Goal: Task Accomplishment & Management: Complete application form

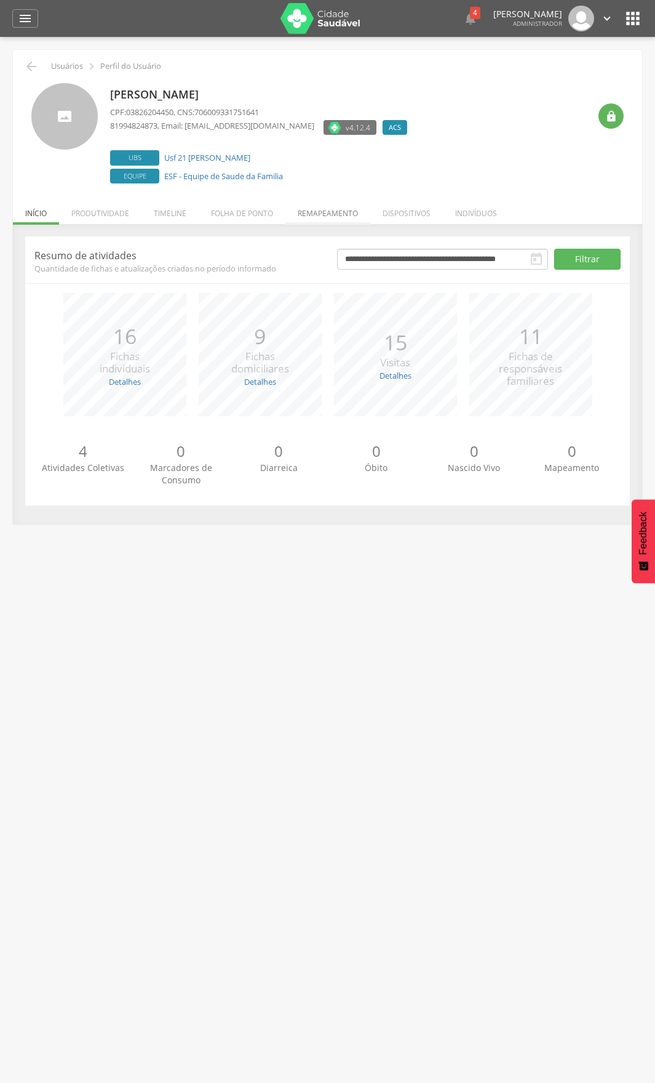
click at [340, 210] on li "Remapeamento" at bounding box center [328, 210] width 85 height 29
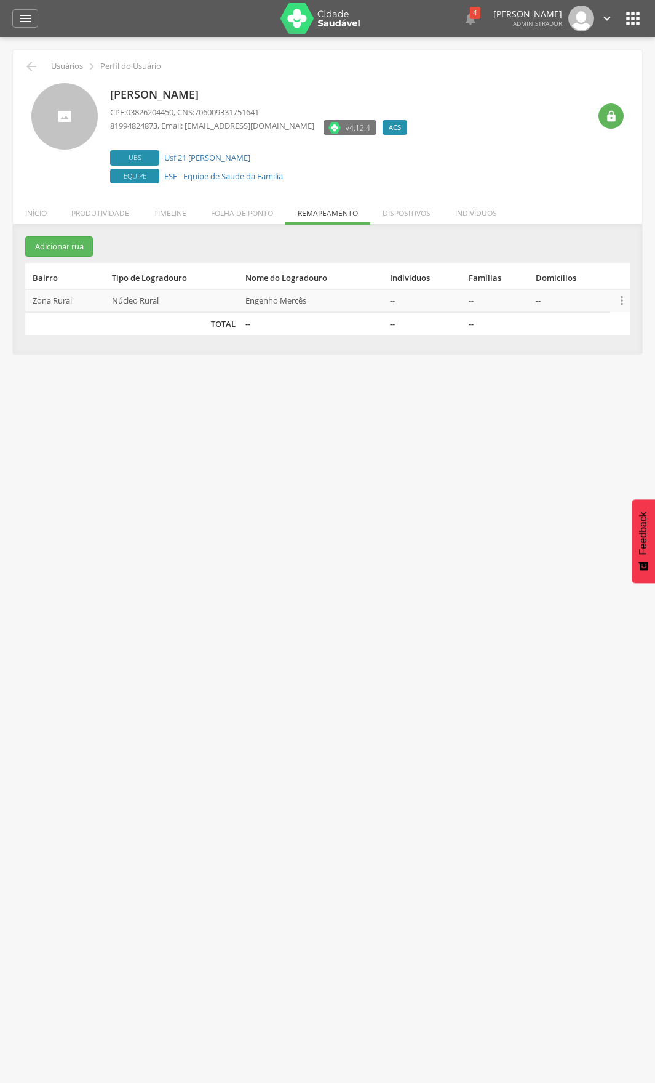
click at [625, 304] on icon "" at bounding box center [622, 301] width 14 height 14
click at [622, 298] on icon "" at bounding box center [622, 301] width 14 height 14
click at [625, 303] on icon "" at bounding box center [622, 301] width 14 height 14
click at [585, 284] on link "Desvincular ACS" at bounding box center [579, 280] width 97 height 15
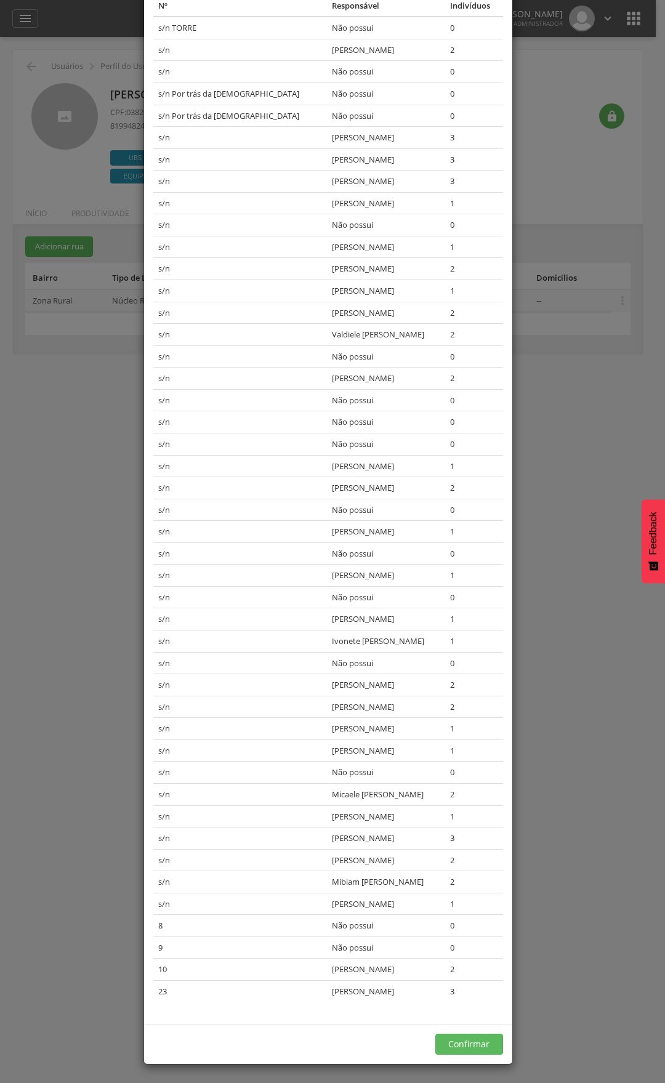
scroll to position [148, 0]
click at [460, 1039] on button "Confirmar" at bounding box center [469, 1043] width 68 height 21
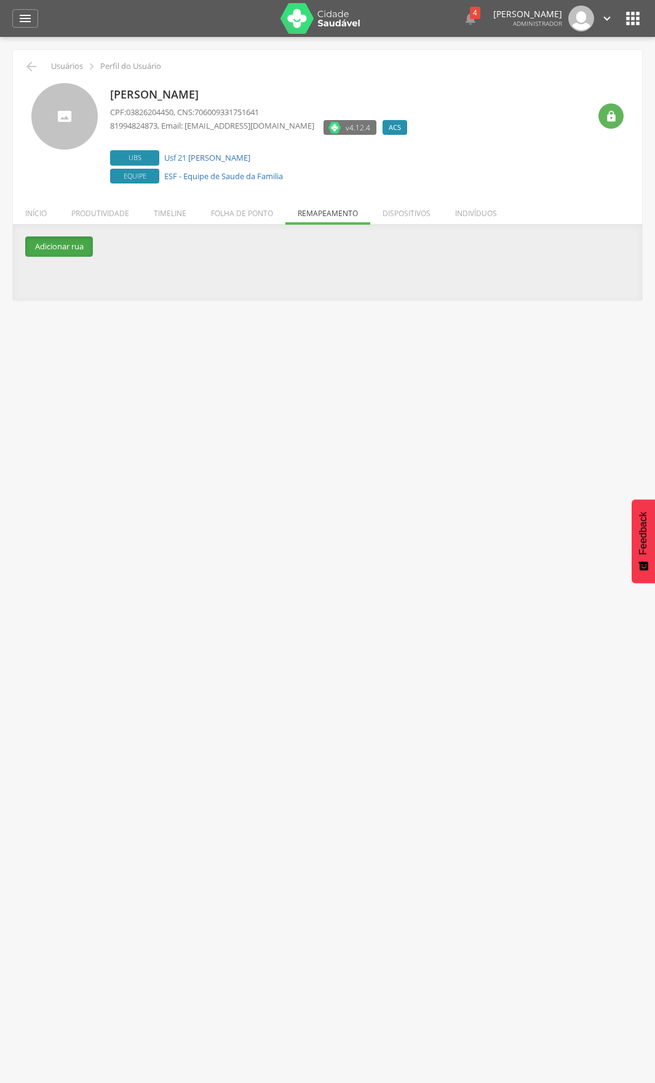
click at [59, 251] on button "Adicionar rua" at bounding box center [59, 246] width 68 height 20
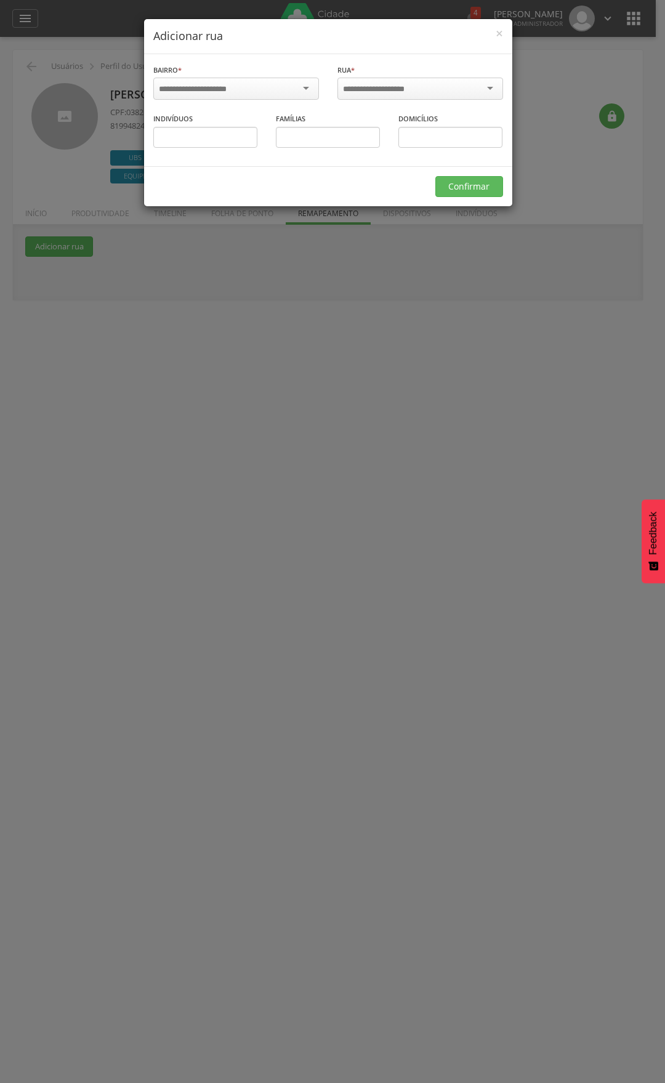
click at [299, 91] on div at bounding box center [236, 89] width 166 height 22
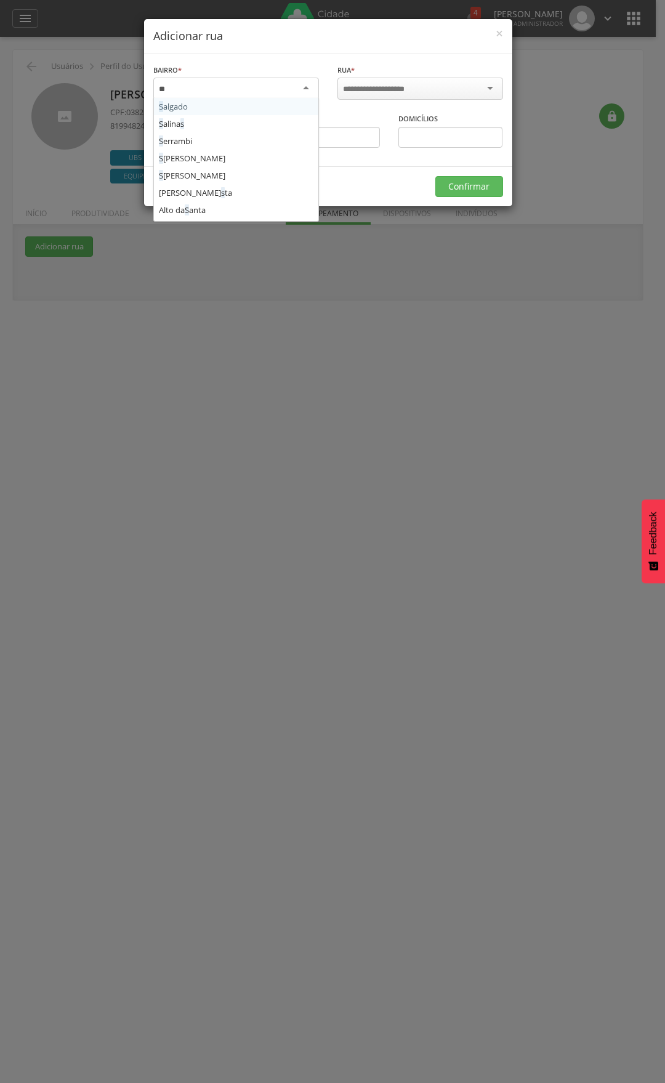
type input "***"
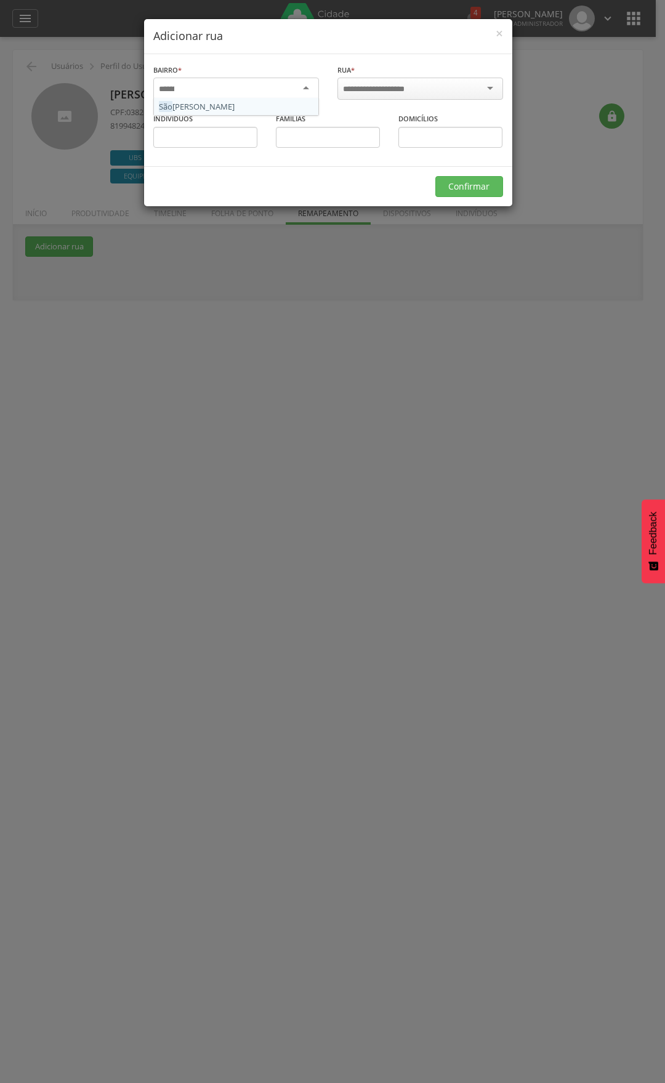
scroll to position [0, 0]
click at [371, 84] on input "select-one" at bounding box center [382, 89] width 78 height 11
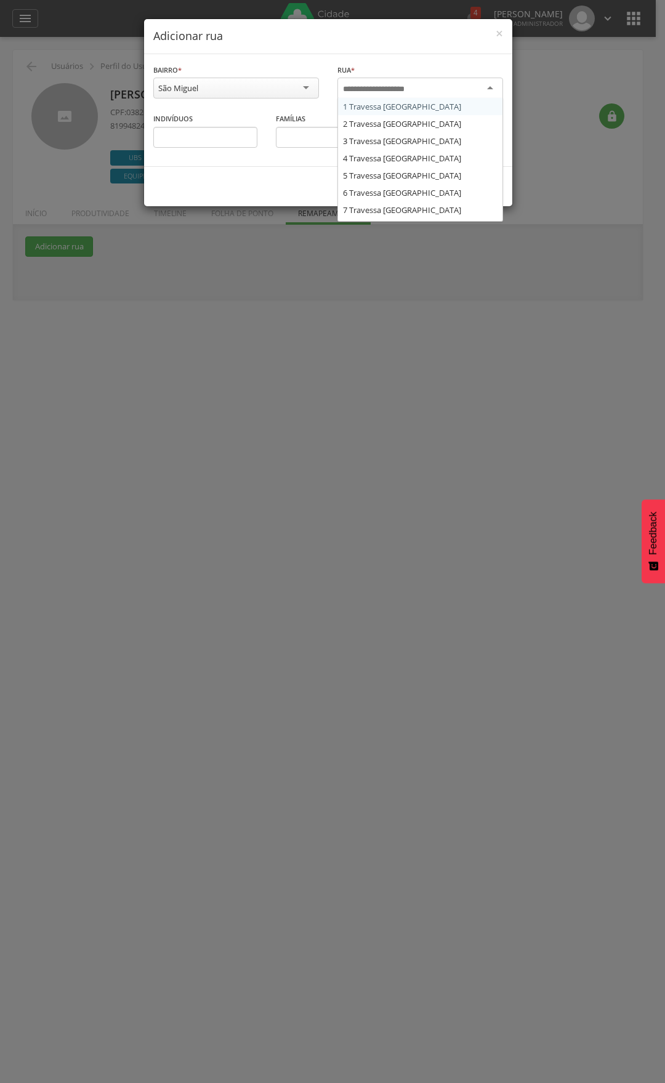
type input "*"
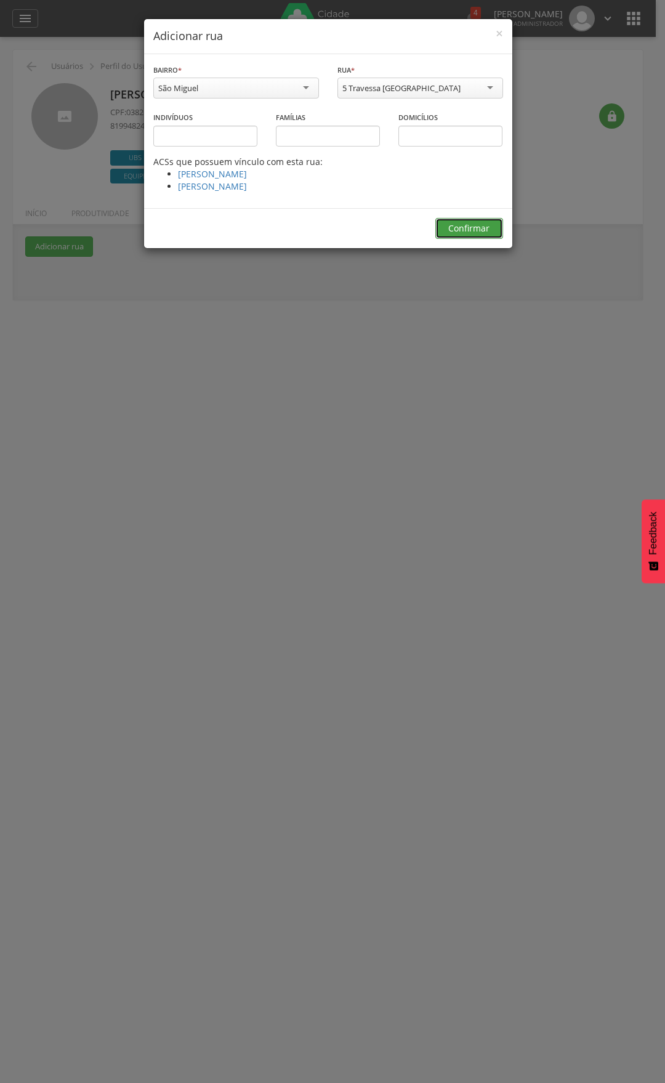
click at [457, 233] on button "Confirmar" at bounding box center [469, 228] width 68 height 21
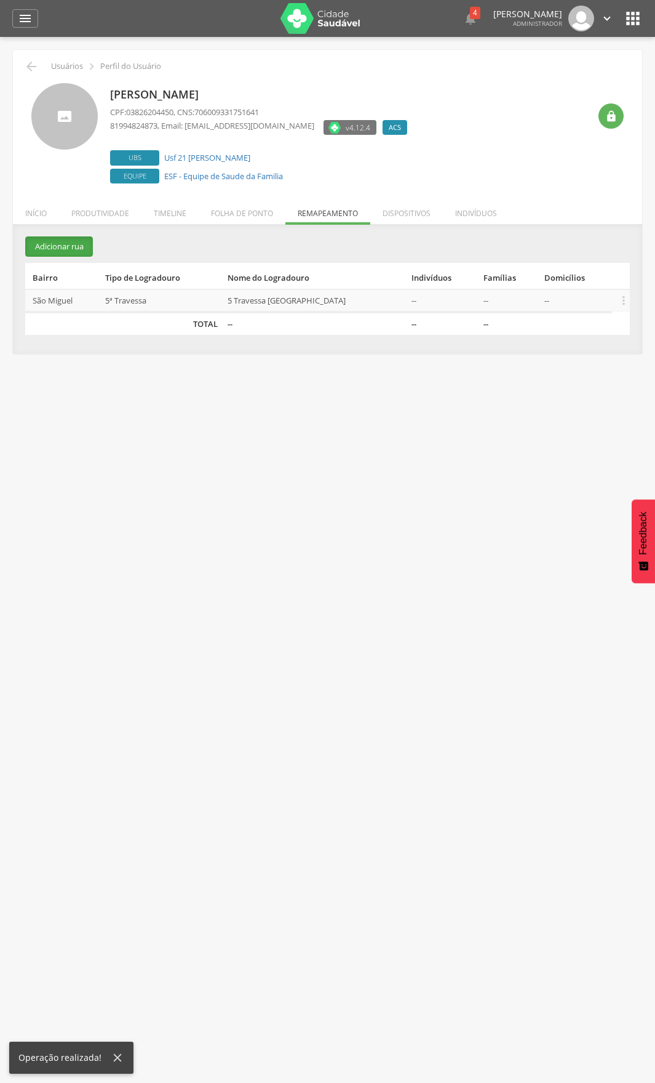
click at [76, 238] on button "Adicionar rua" at bounding box center [59, 246] width 68 height 20
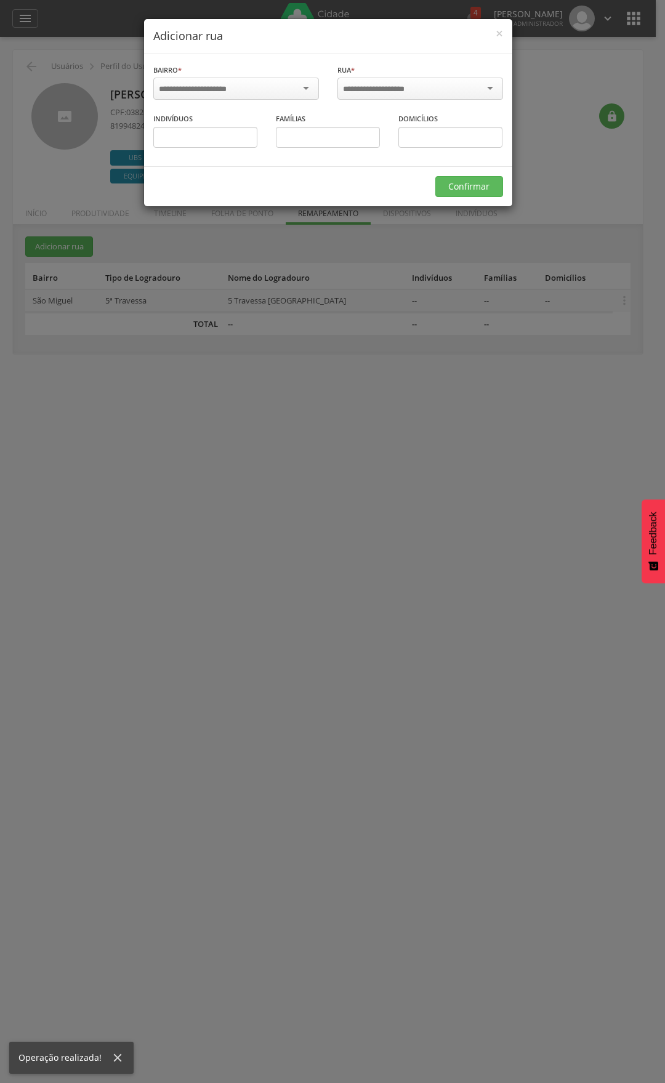
click at [192, 92] on input "select-one" at bounding box center [201, 89] width 84 height 11
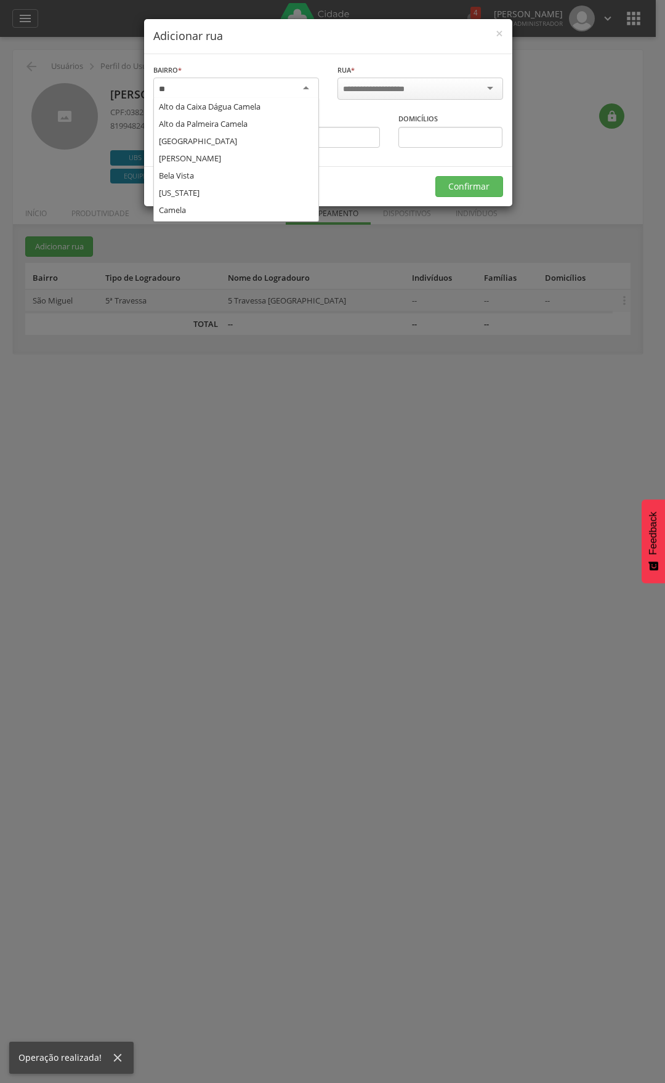
scroll to position [52, 0]
type input "***"
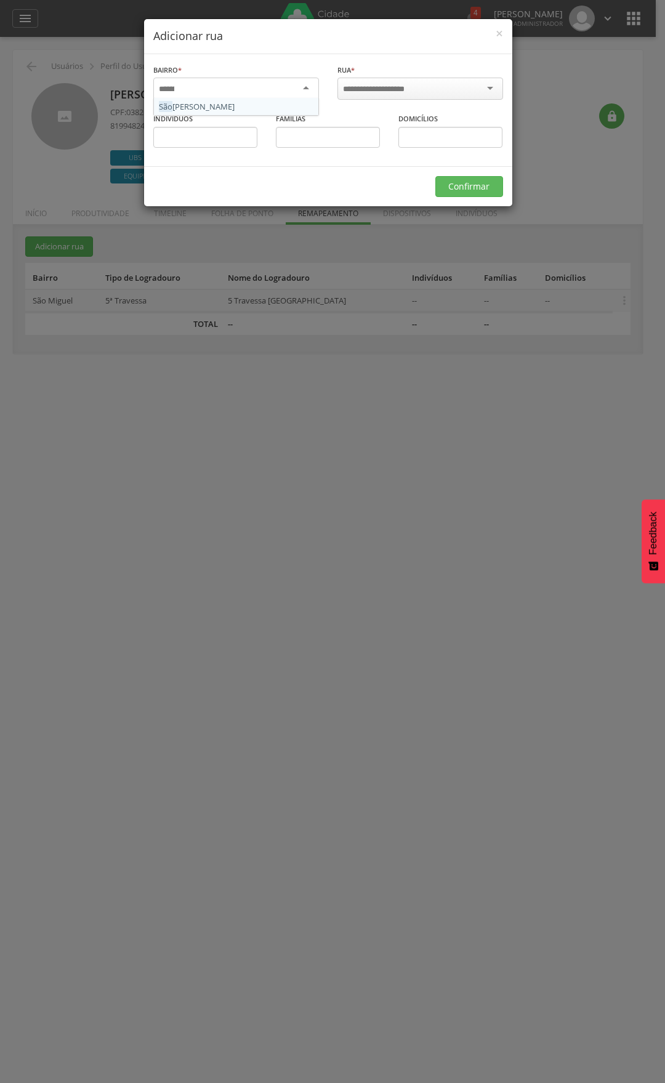
scroll to position [0, 0]
click at [354, 87] on input "select-one" at bounding box center [382, 89] width 78 height 11
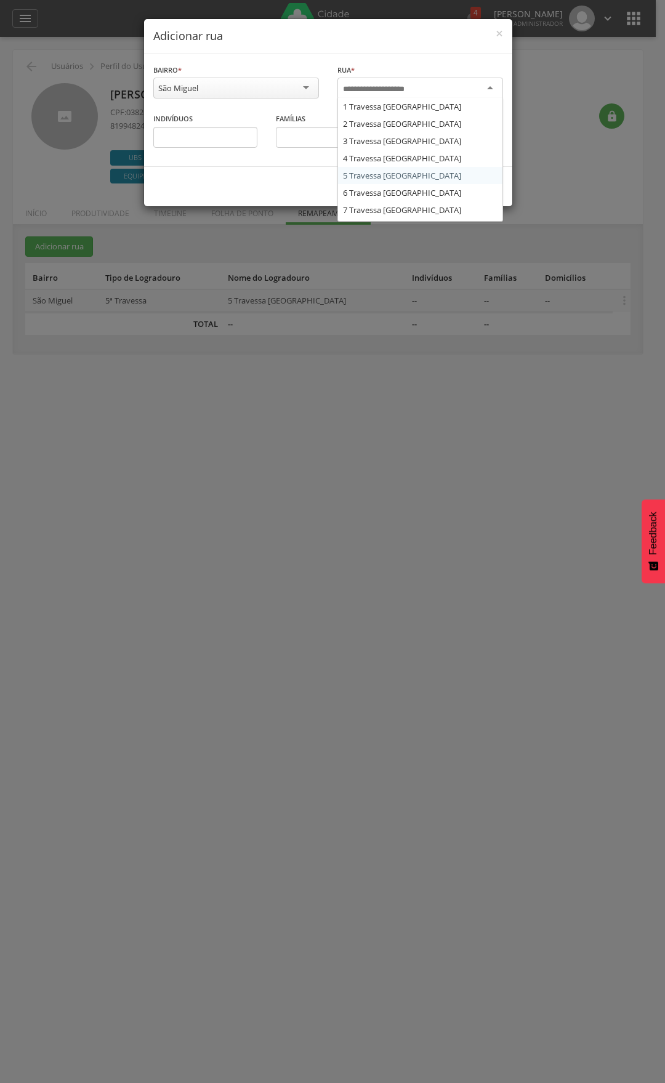
type input "*"
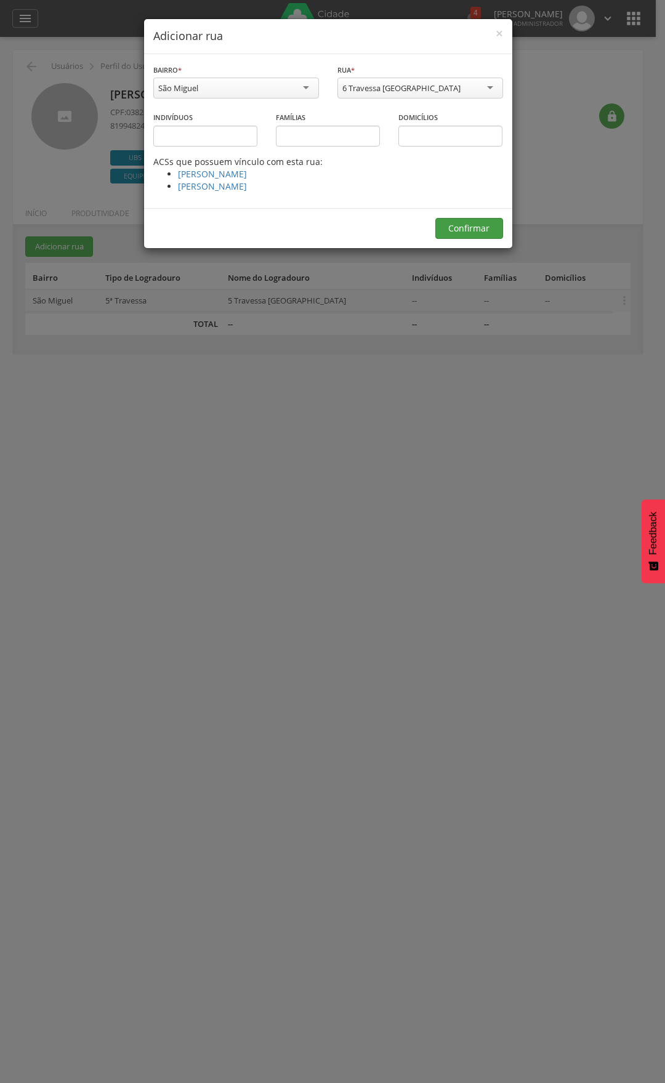
click at [470, 214] on div "Confirmar" at bounding box center [328, 228] width 368 height 40
click at [421, 231] on div "Confirmar" at bounding box center [328, 228] width 368 height 40
click at [433, 231] on div "Confirmar" at bounding box center [328, 228] width 368 height 40
click at [451, 230] on button "Confirmar" at bounding box center [469, 228] width 68 height 21
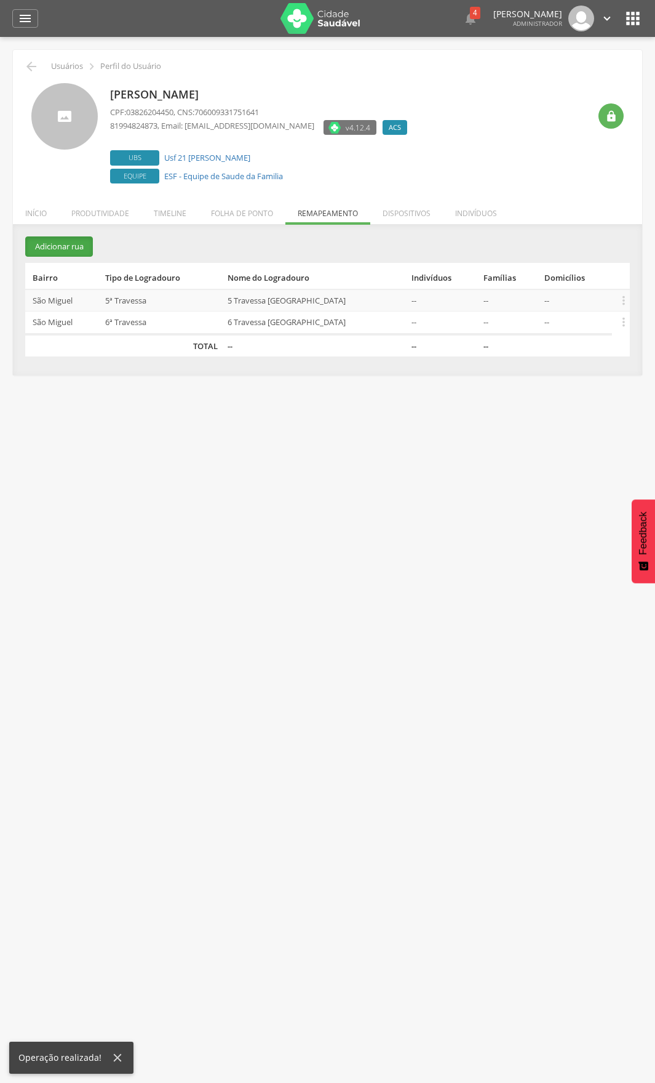
click at [44, 250] on button "Adicionar rua" at bounding box center [59, 246] width 68 height 20
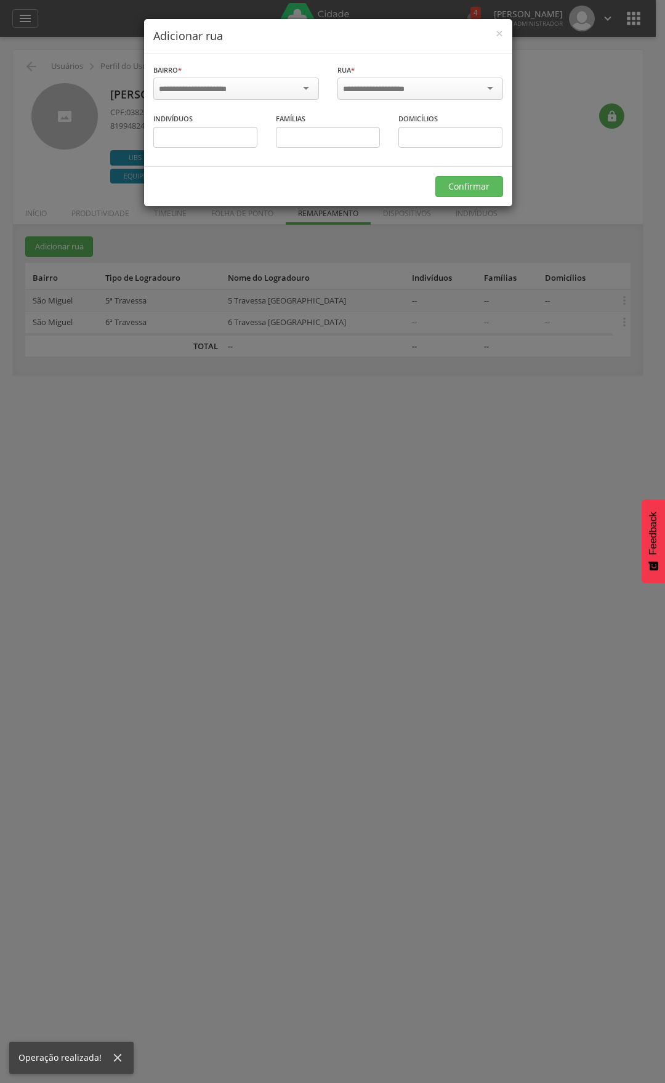
click at [206, 79] on div at bounding box center [236, 89] width 166 height 22
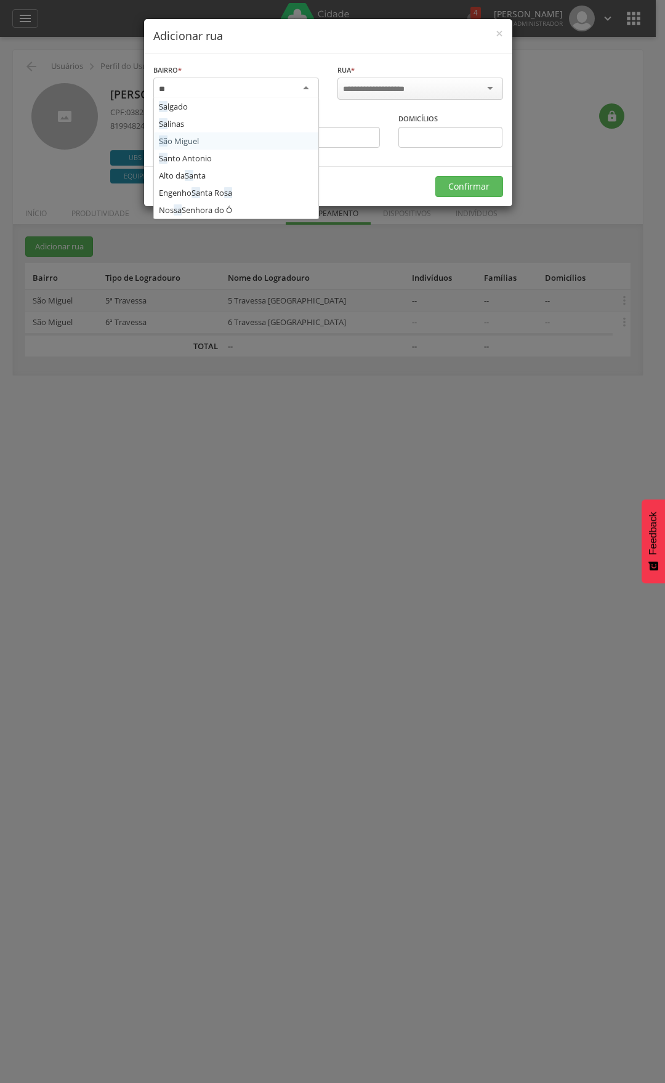
type input "***"
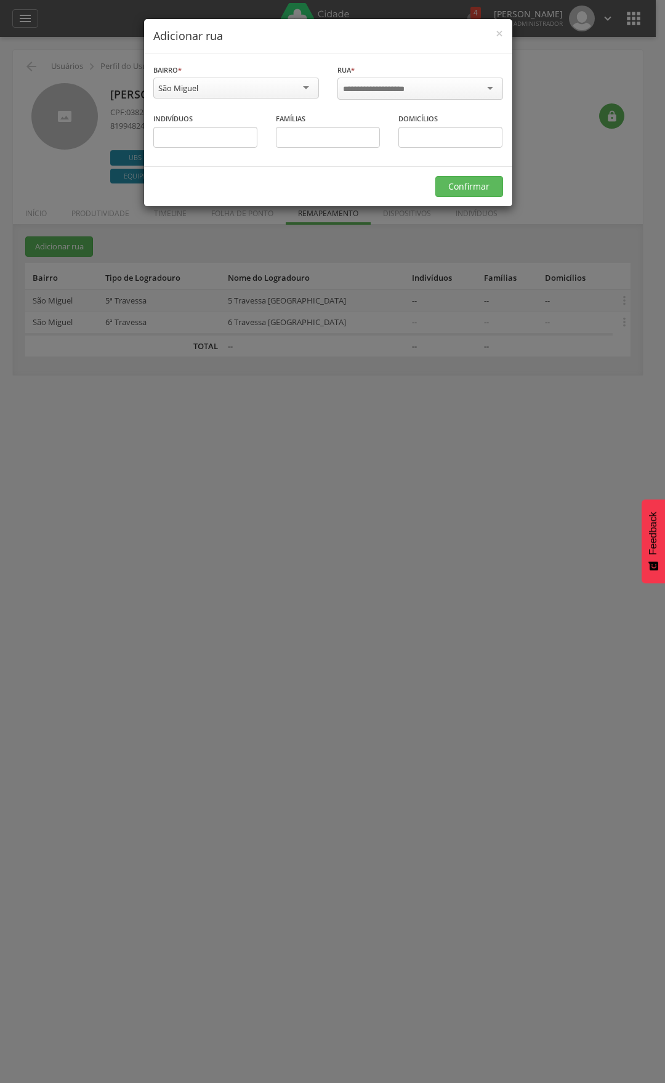
click at [420, 92] on input "select-one" at bounding box center [382, 89] width 78 height 11
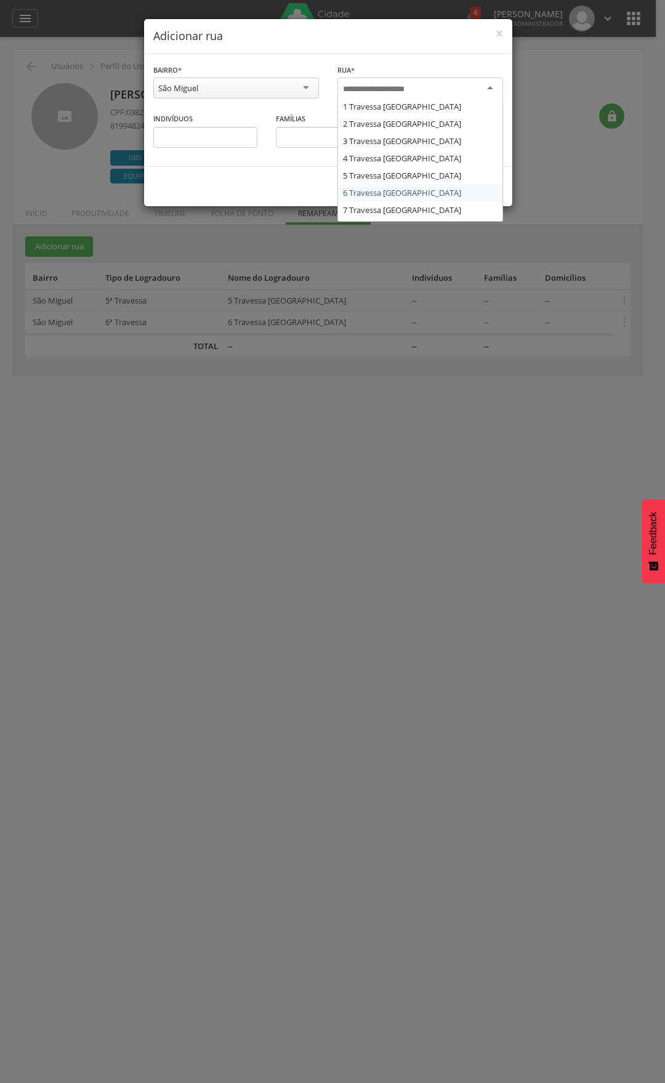
type input "*"
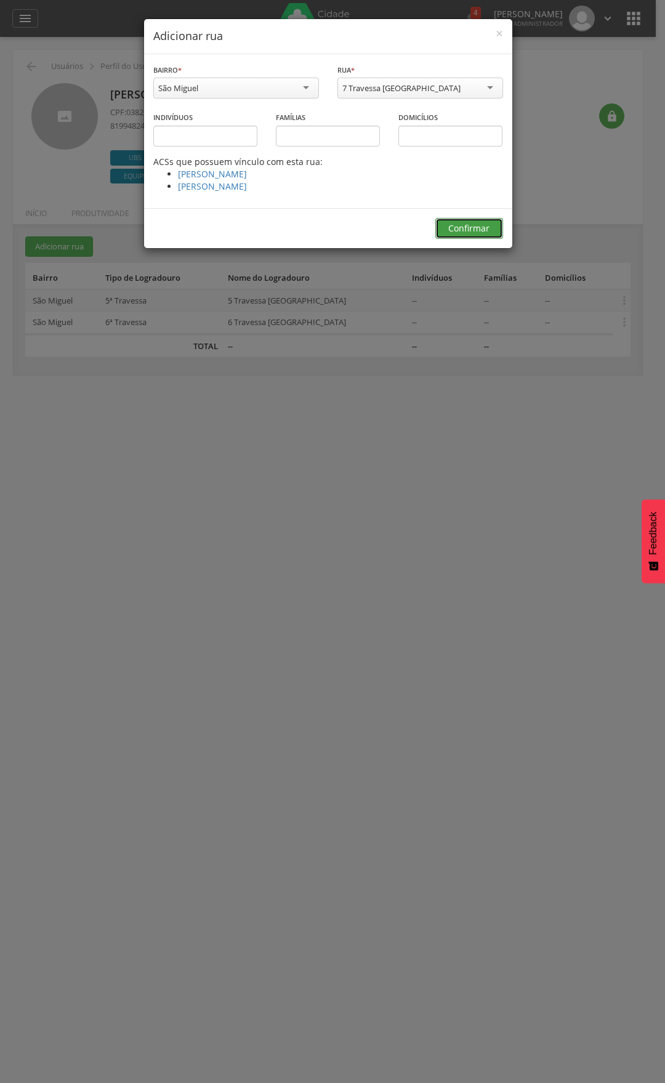
click at [462, 226] on button "Confirmar" at bounding box center [469, 228] width 68 height 21
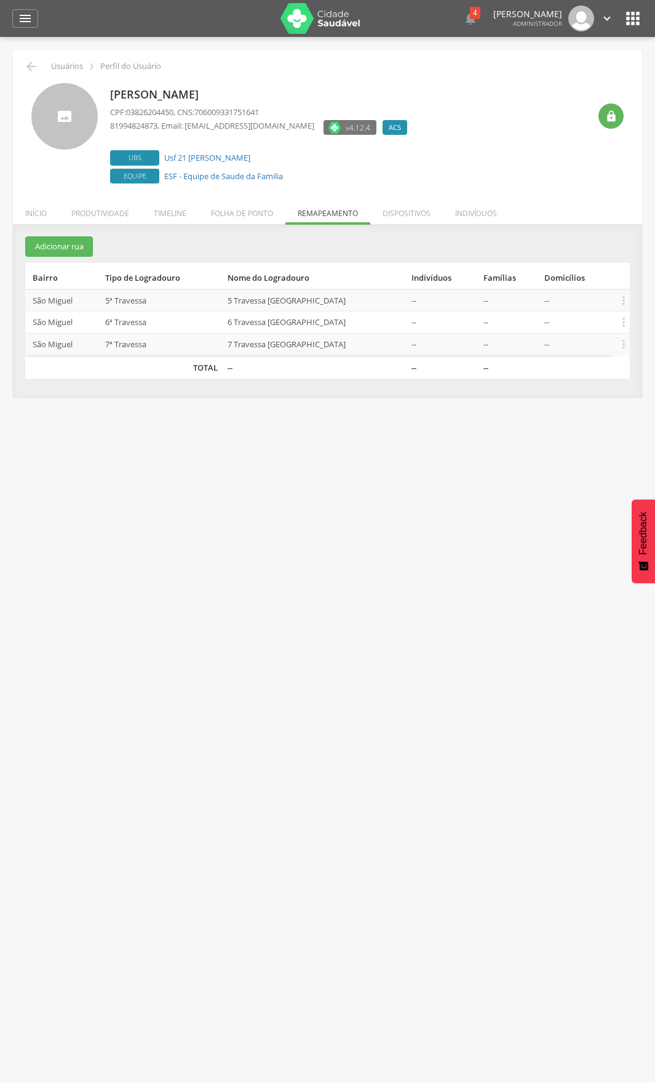
click at [42, 259] on section "Adicionar rua Bairro Tipo de Logradouro Nome do Logradouro Indivíduos Famílias …" at bounding box center [327, 307] width 605 height 142
click at [49, 253] on button "Adicionar rua" at bounding box center [59, 246] width 68 height 20
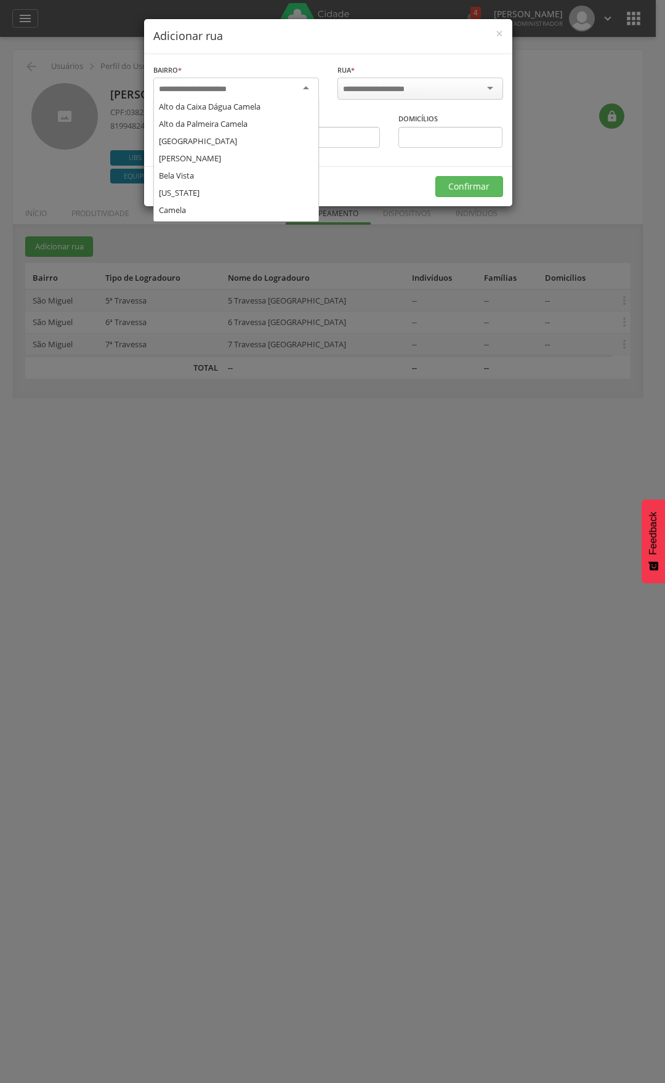
click at [225, 85] on input "select-one" at bounding box center [201, 89] width 84 height 11
type input "***"
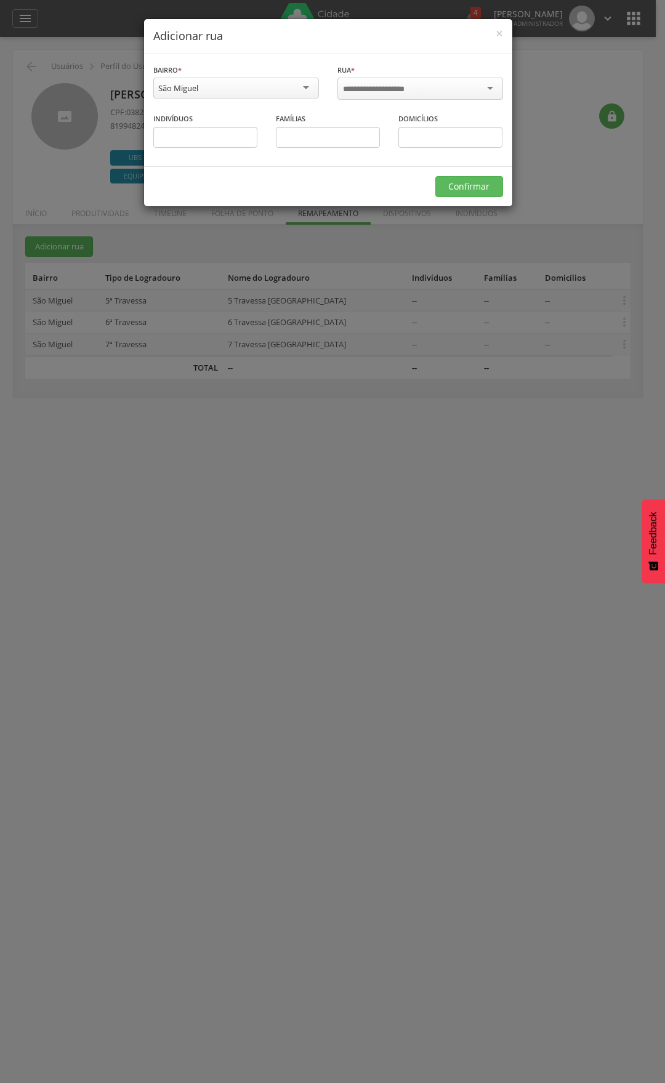
click at [396, 94] on div at bounding box center [420, 89] width 166 height 22
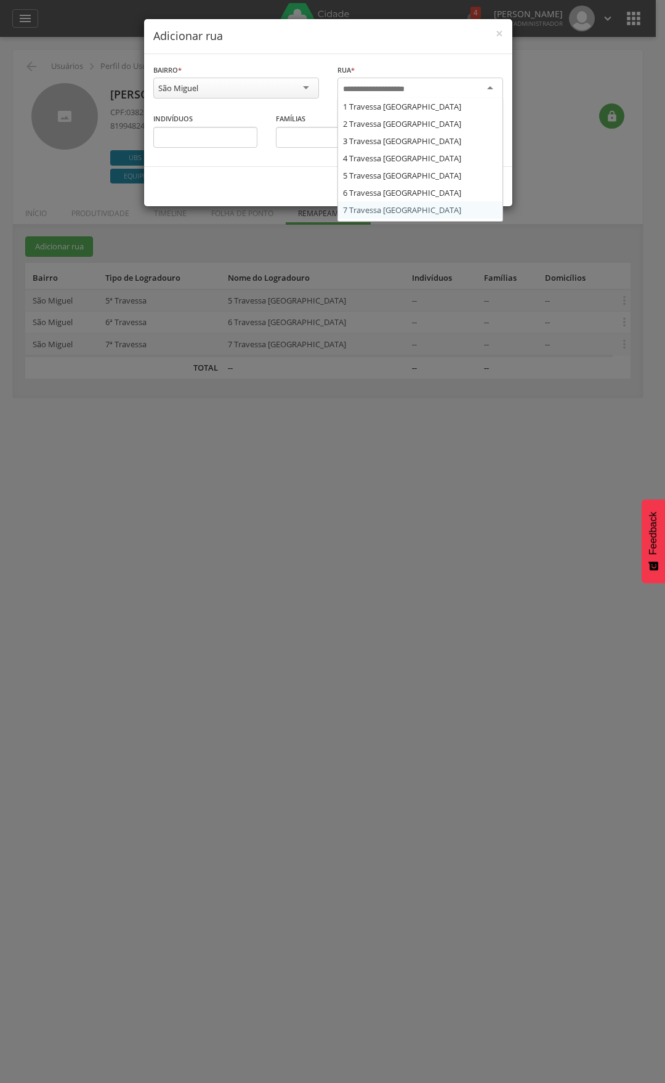
type input "*"
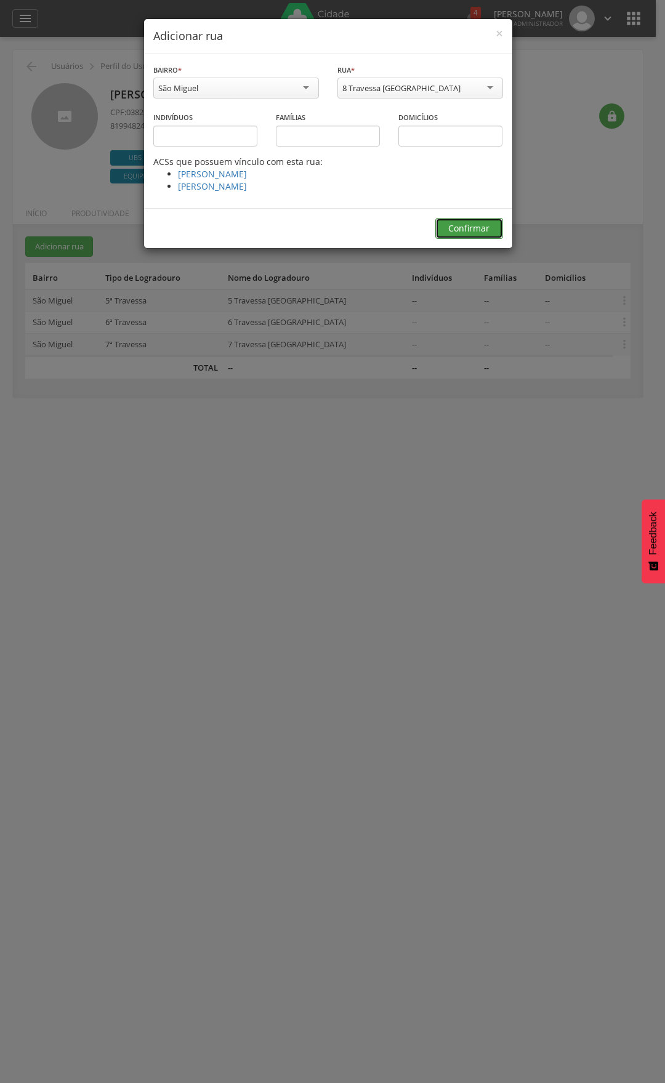
click at [464, 229] on button "Confirmar" at bounding box center [469, 228] width 68 height 21
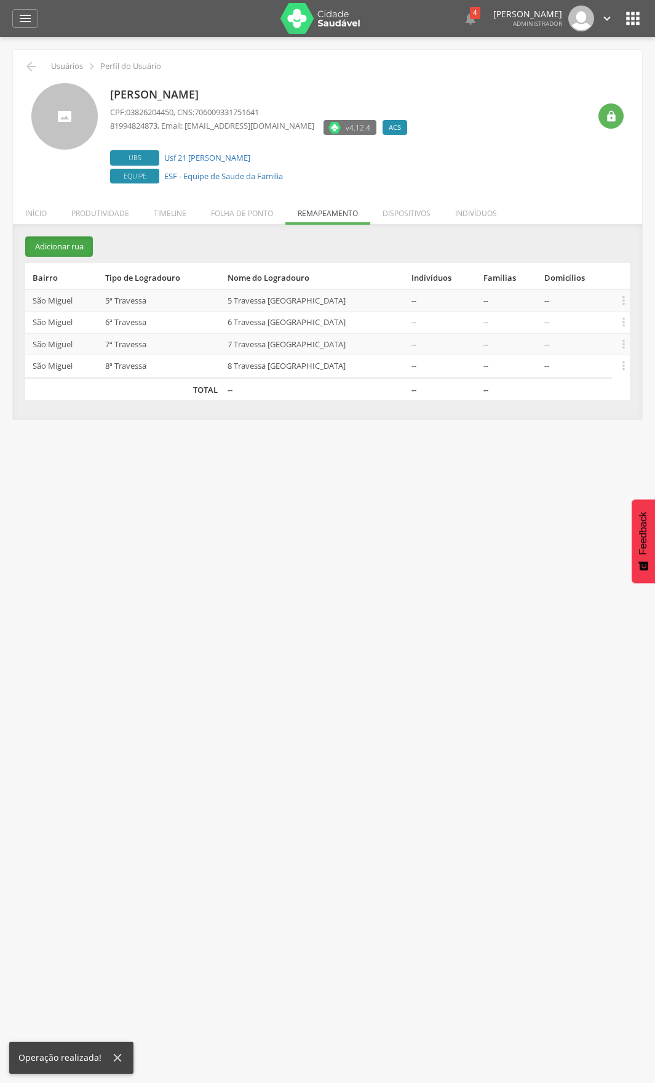
click at [41, 252] on button "Adicionar rua" at bounding box center [59, 246] width 68 height 20
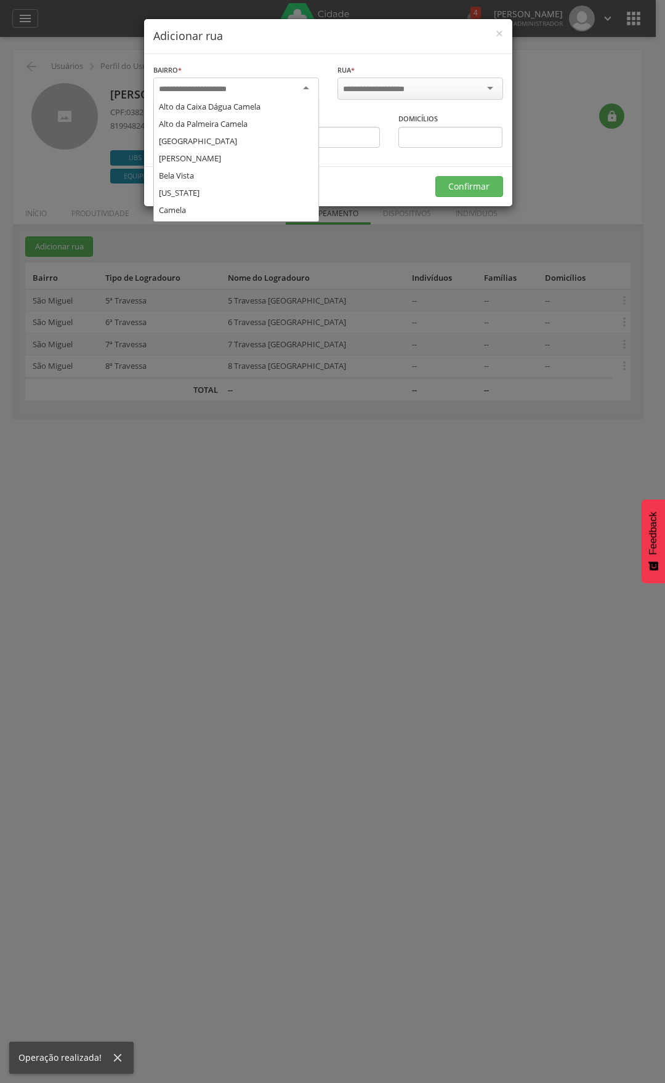
click at [225, 81] on div at bounding box center [236, 89] width 166 height 22
type input "***"
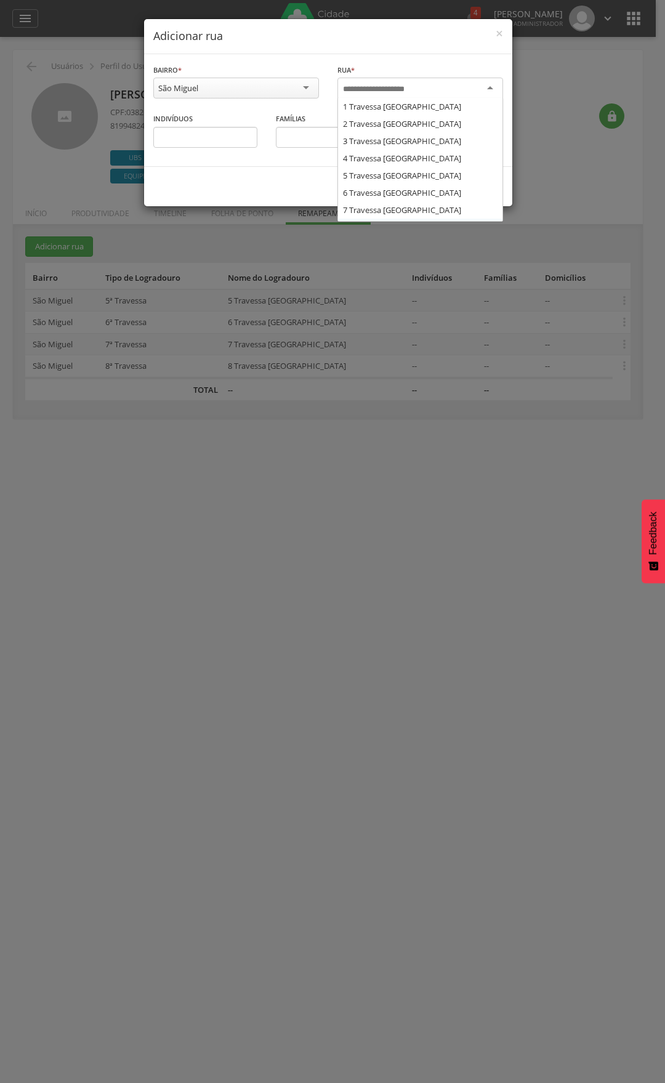
click at [376, 81] on div at bounding box center [420, 89] width 166 height 22
type input "***"
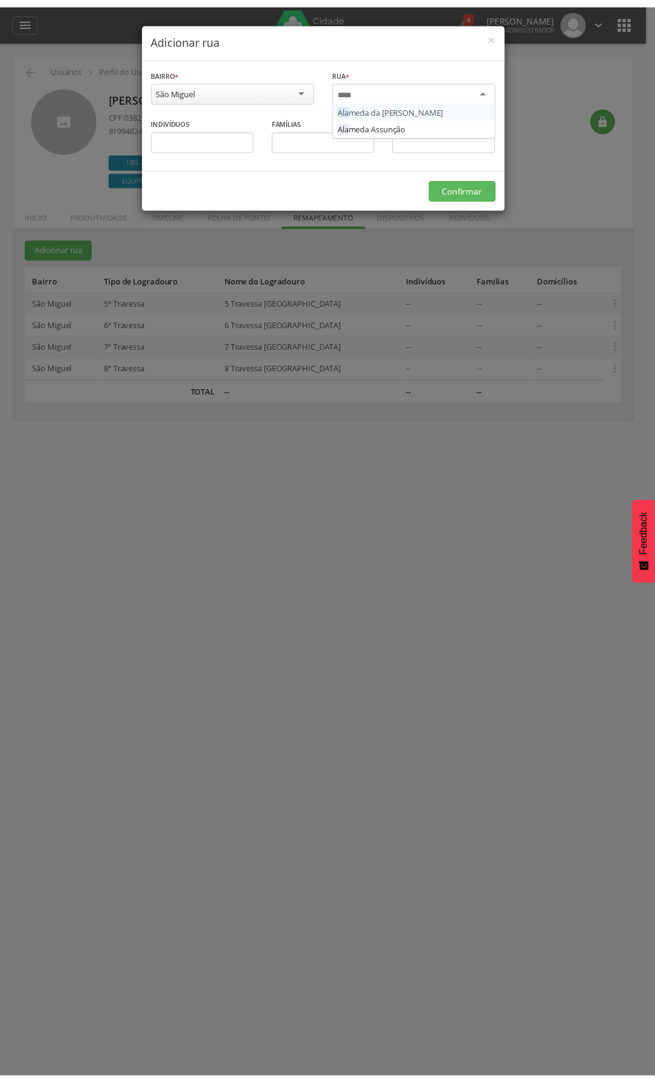
scroll to position [0, 0]
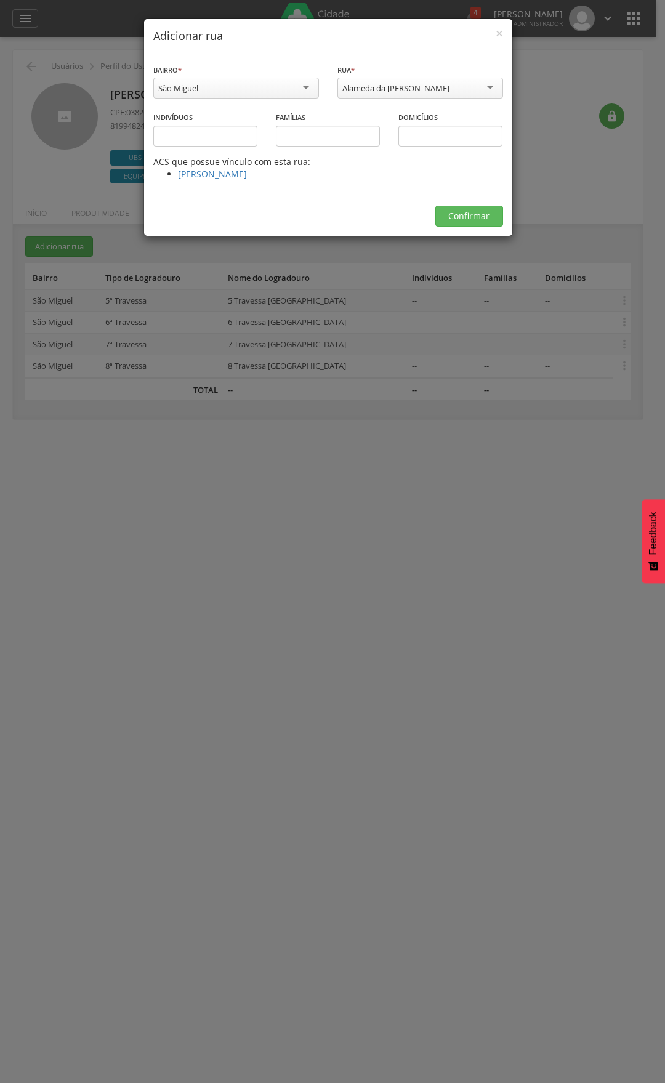
click at [462, 229] on div "Confirmar" at bounding box center [328, 216] width 368 height 40
click at [462, 226] on button "Confirmar" at bounding box center [469, 216] width 68 height 21
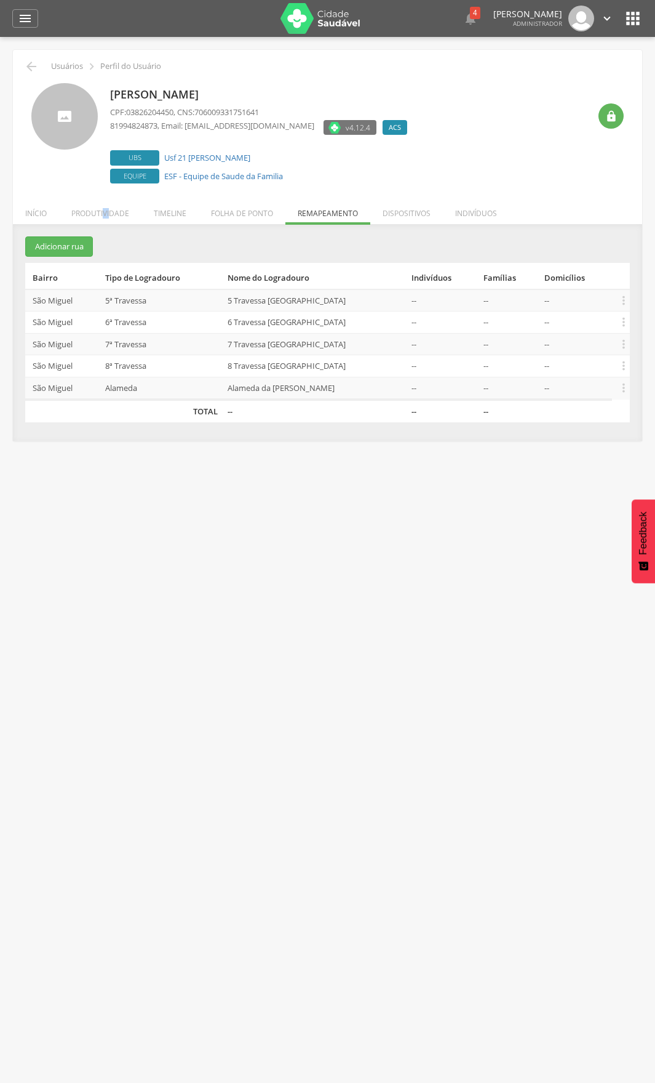
drag, startPoint x: 110, startPoint y: 222, endPoint x: 106, endPoint y: 214, distance: 8.8
click at [106, 214] on li "Produtividade" at bounding box center [100, 210] width 82 height 29
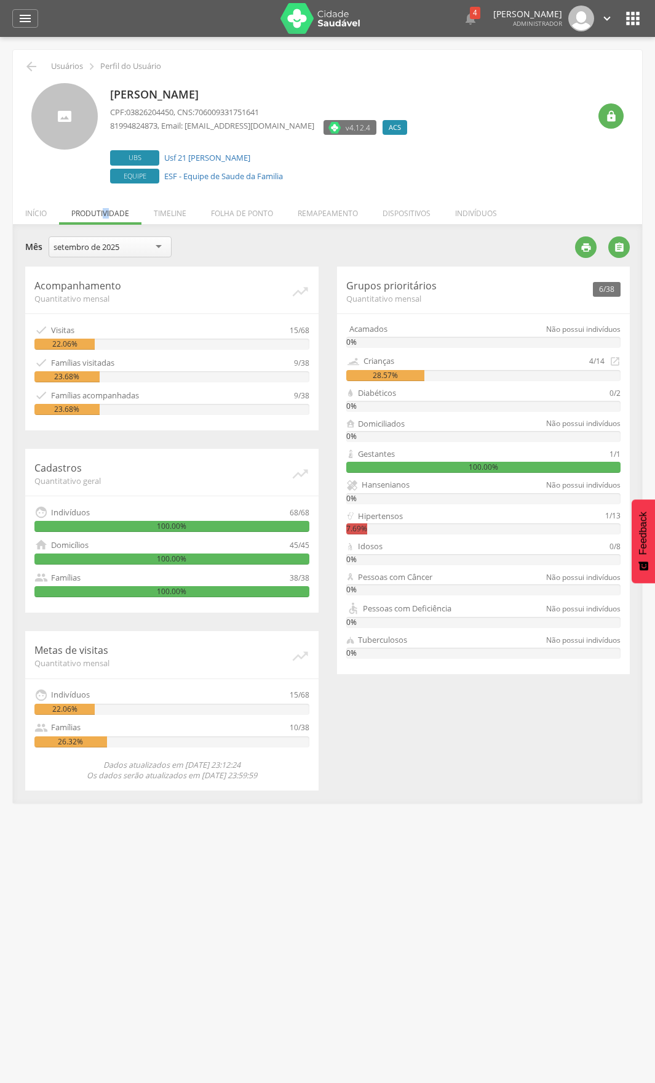
click at [106, 214] on ul "Início Produtividade Timeline Folha de ponto Remapeamento Gerenciar acesso Quar…" at bounding box center [328, 213] width 630 height 10
click at [98, 214] on ul "Início Produtividade Timeline Folha de ponto Remapeamento Gerenciar acesso Quar…" at bounding box center [328, 213] width 630 height 10
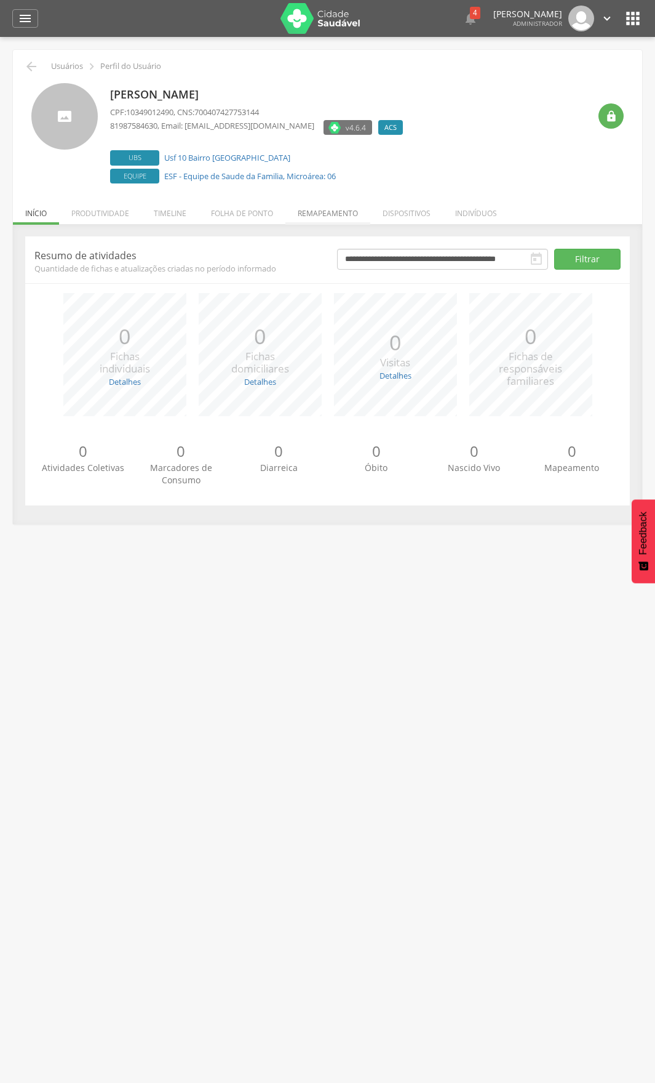
click at [310, 212] on li "Remapeamento" at bounding box center [328, 210] width 85 height 29
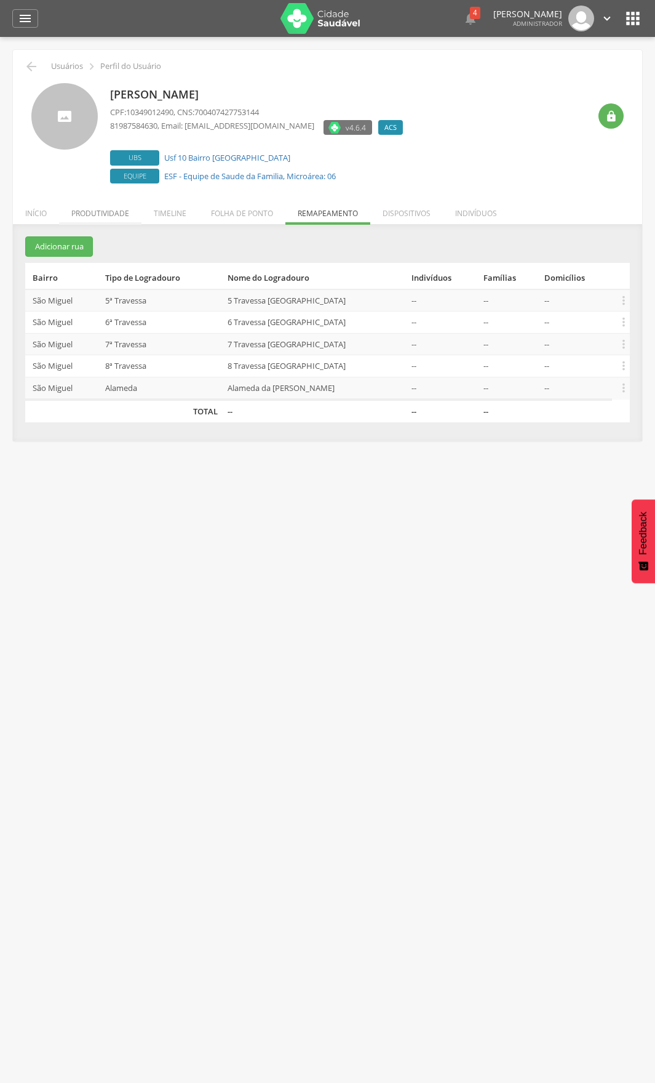
click at [106, 212] on li "Produtividade" at bounding box center [100, 210] width 82 height 29
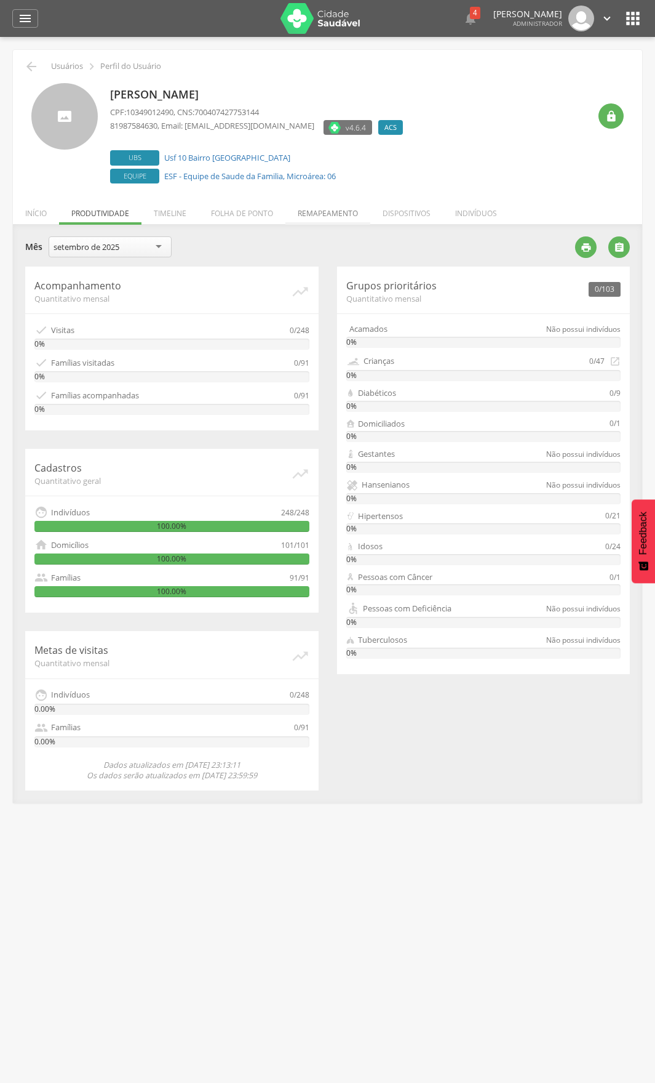
click at [324, 217] on li "Remapeamento" at bounding box center [328, 210] width 85 height 29
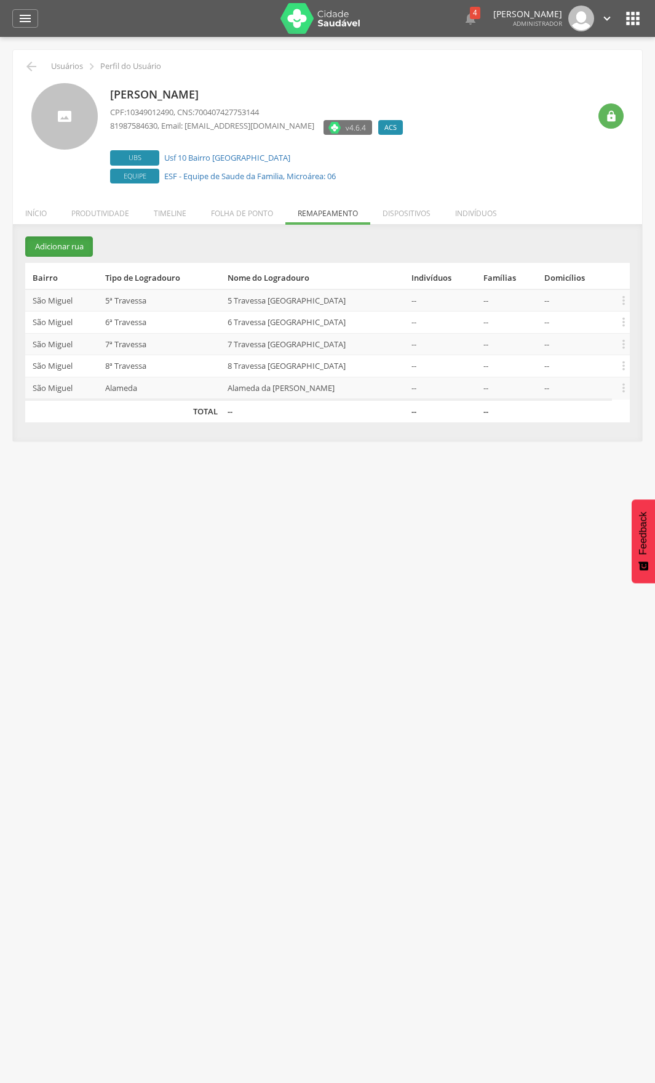
click at [51, 238] on button "Adicionar rua" at bounding box center [59, 246] width 68 height 20
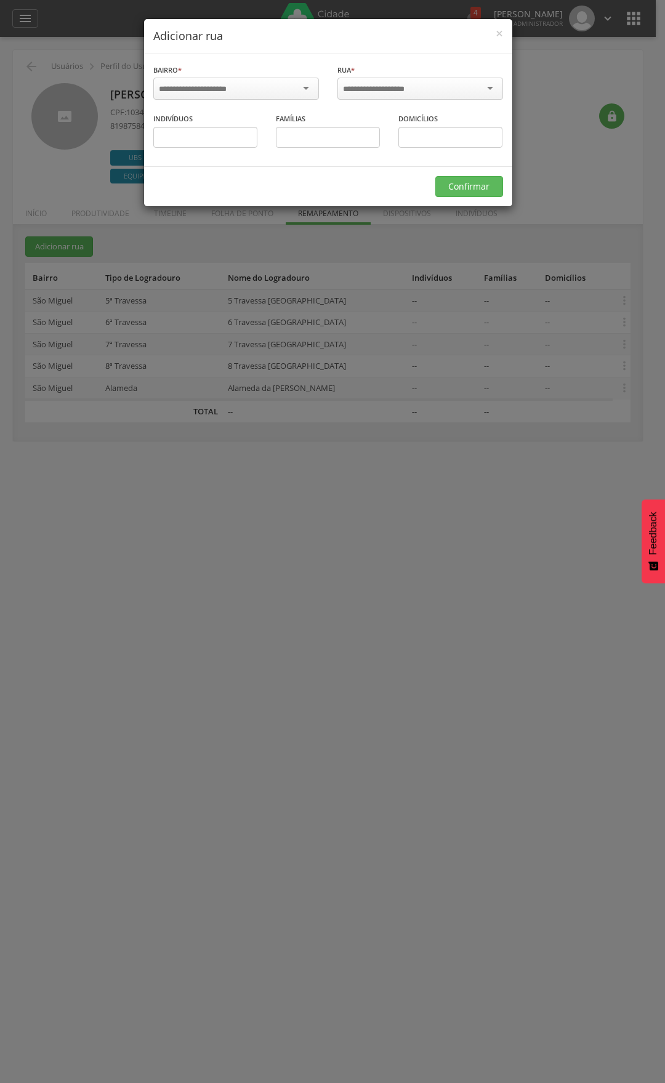
click at [247, 99] on div at bounding box center [236, 90] width 166 height 25
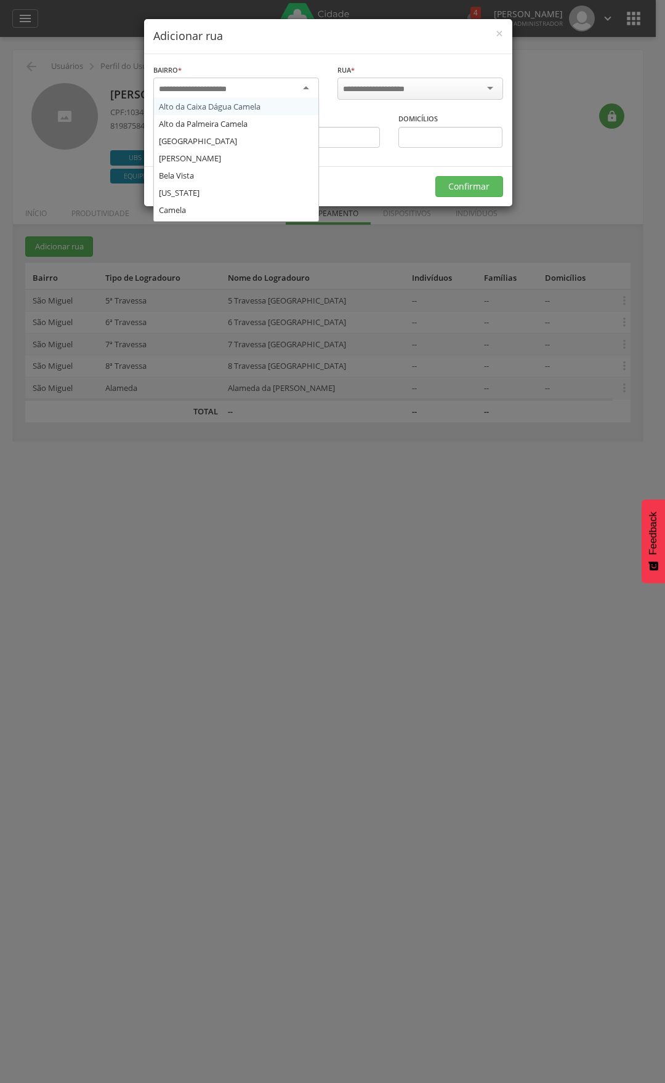
click at [249, 95] on div at bounding box center [236, 89] width 166 height 22
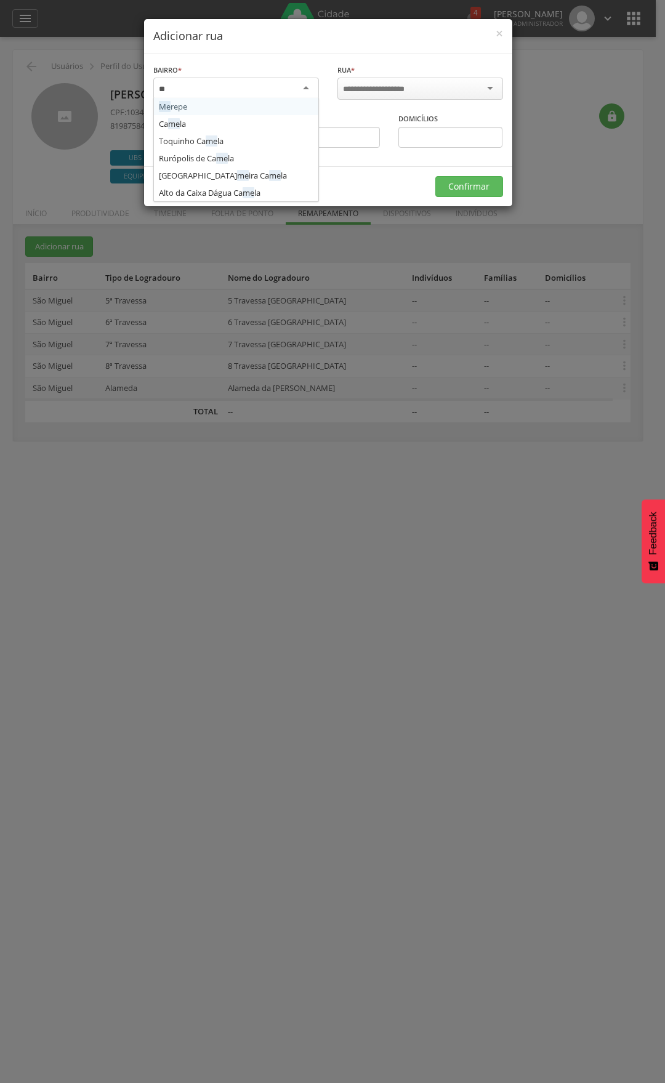
type input "*"
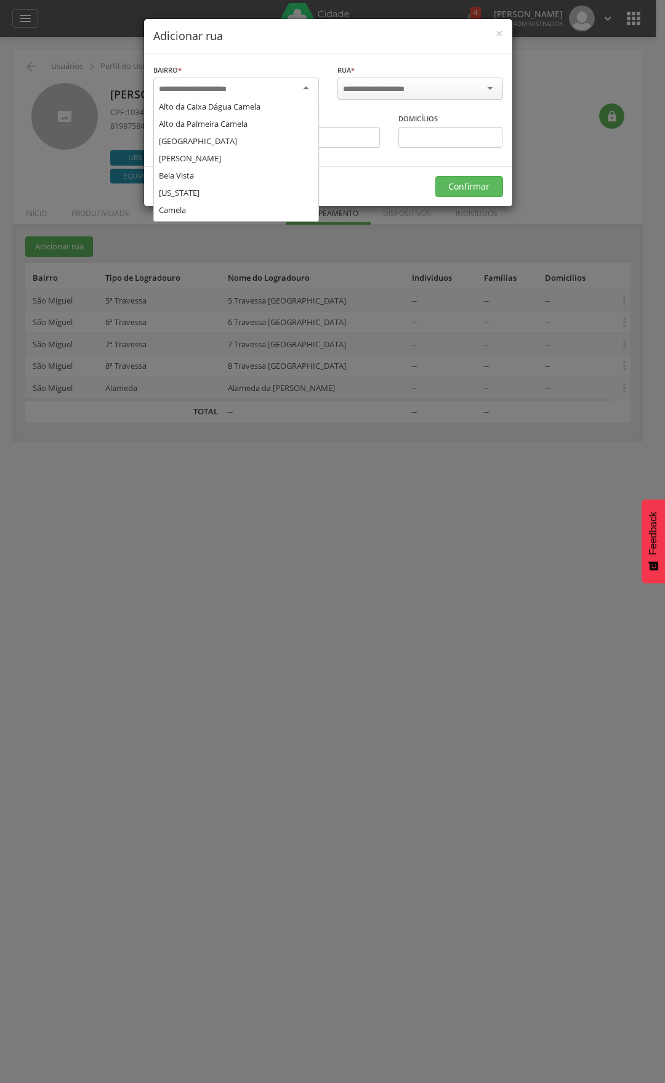
scroll to position [135, 0]
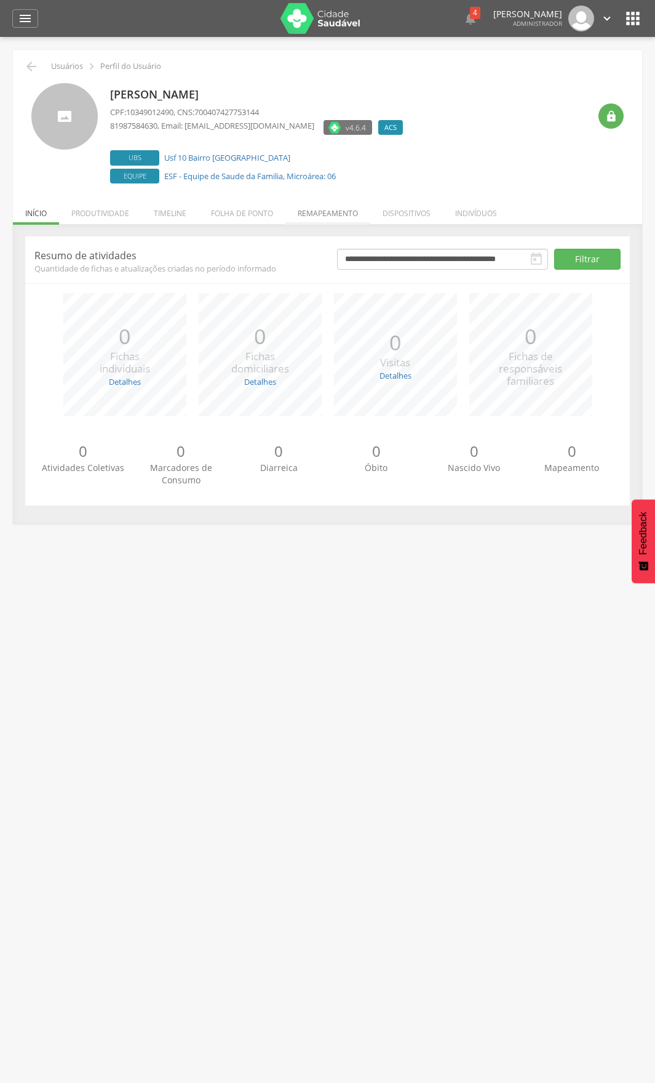
click at [343, 212] on li "Remapeamento" at bounding box center [328, 210] width 85 height 29
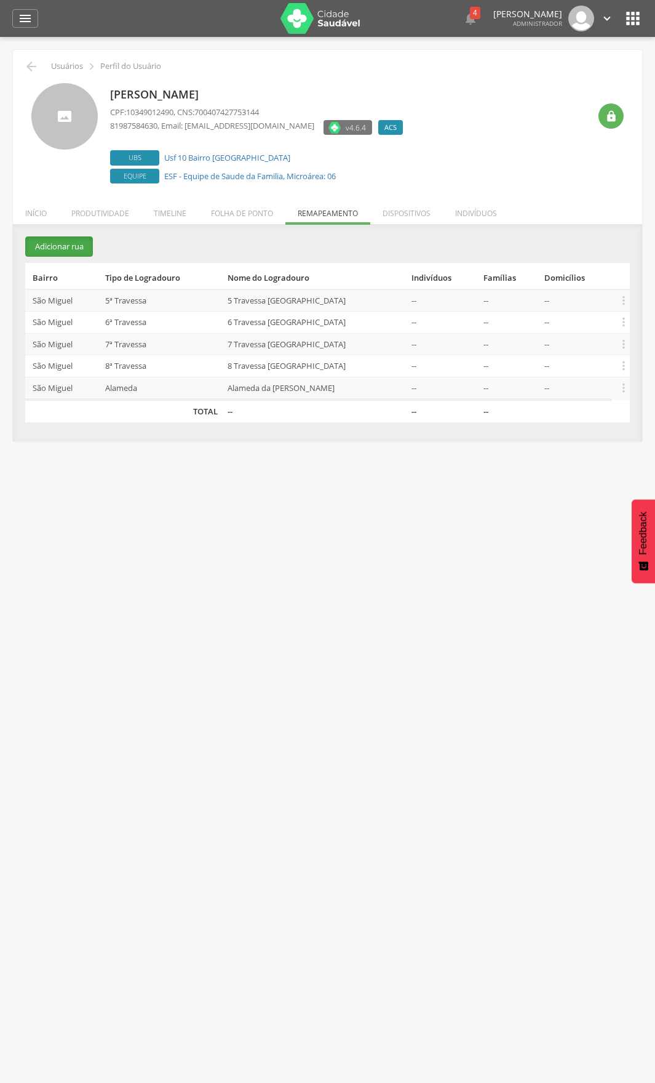
click at [52, 246] on button "Adicionar rua" at bounding box center [59, 246] width 68 height 20
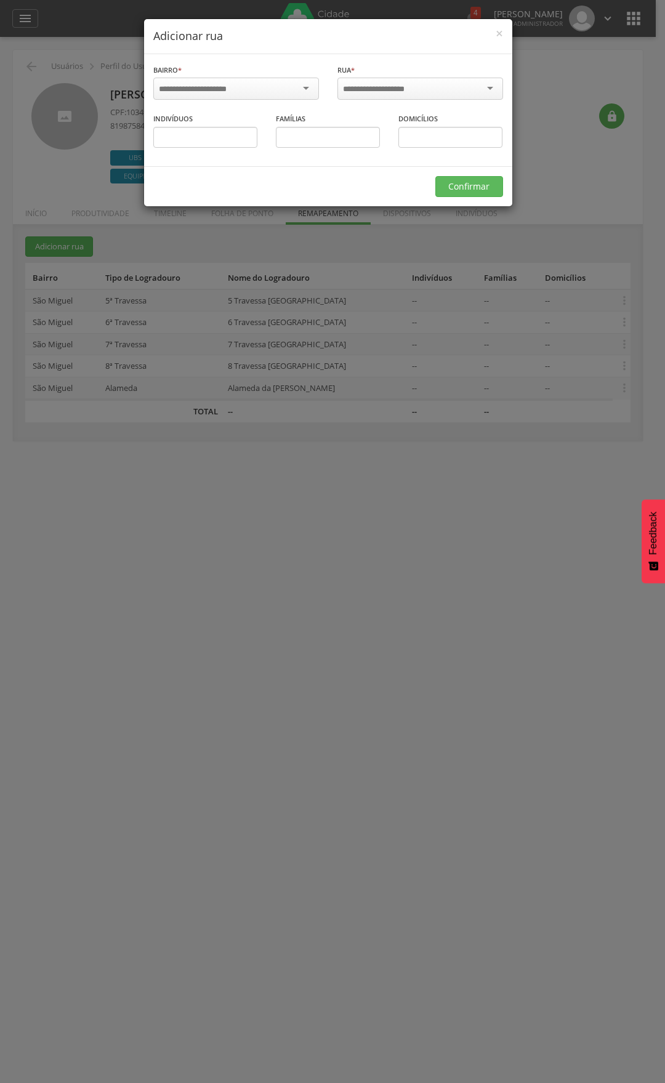
click at [213, 73] on div "Bairro * Informe o bairro" at bounding box center [236, 83] width 166 height 40
click at [214, 82] on div at bounding box center [236, 89] width 166 height 22
type input "*"
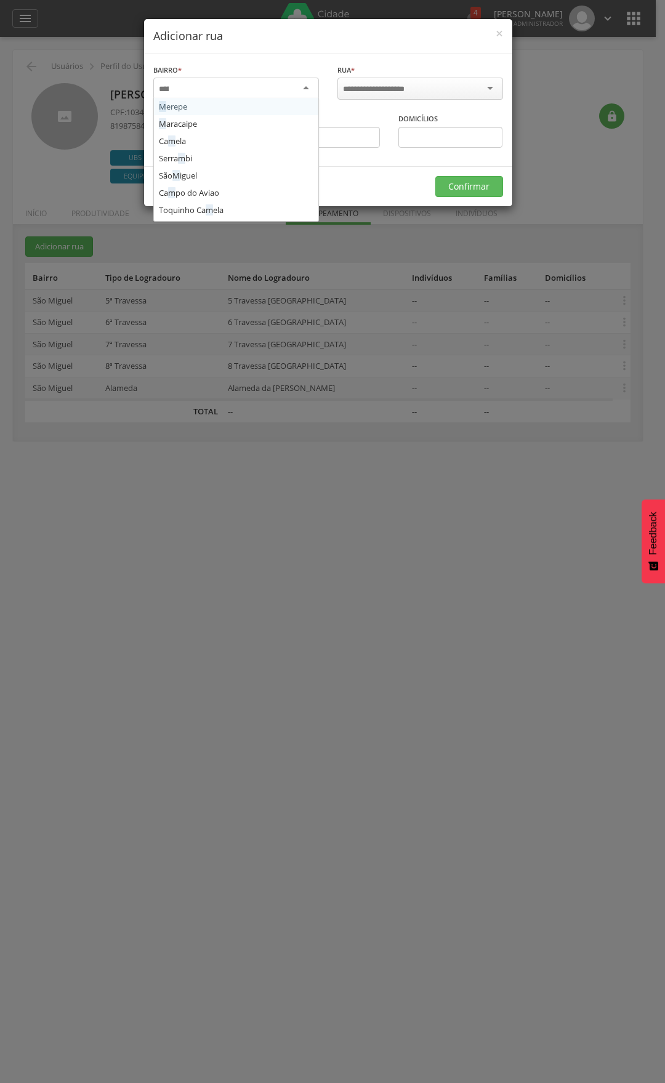
scroll to position [135, 0]
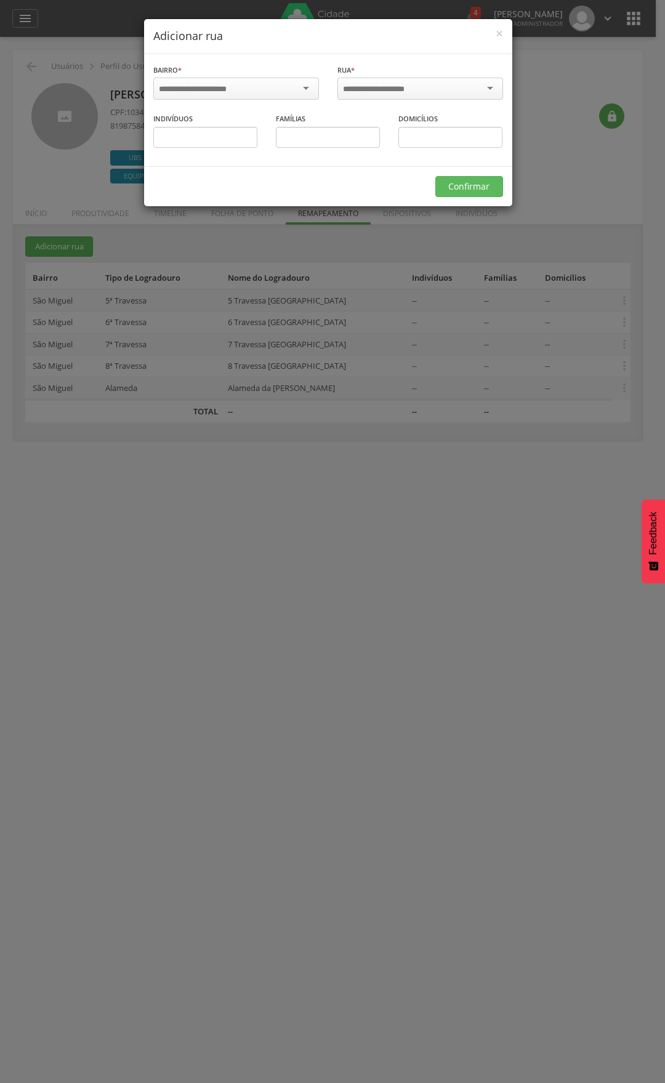
click at [198, 91] on input "select-one" at bounding box center [201, 89] width 84 height 11
type input "****"
click at [382, 91] on input "select-one" at bounding box center [382, 89] width 78 height 11
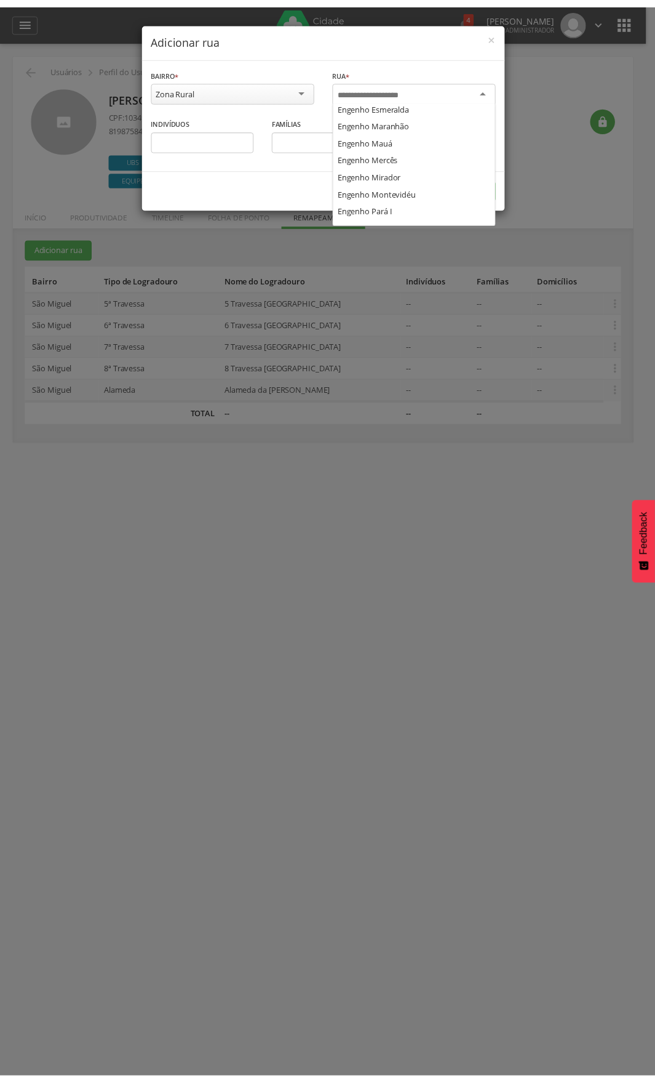
scroll to position [185, 0]
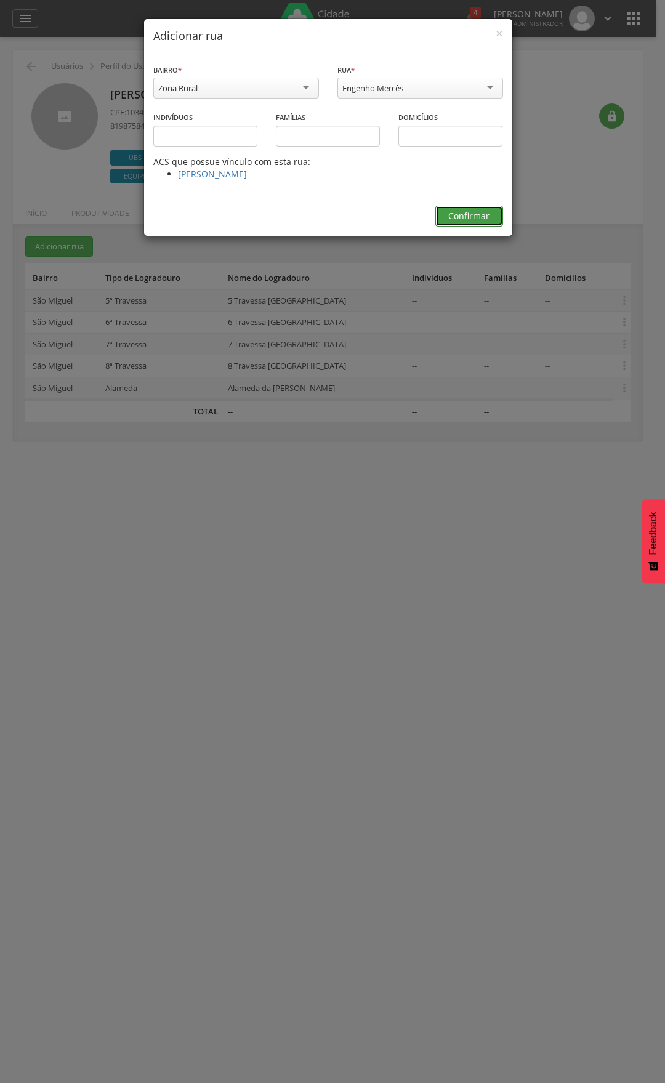
click at [468, 220] on button "Confirmar" at bounding box center [469, 216] width 68 height 21
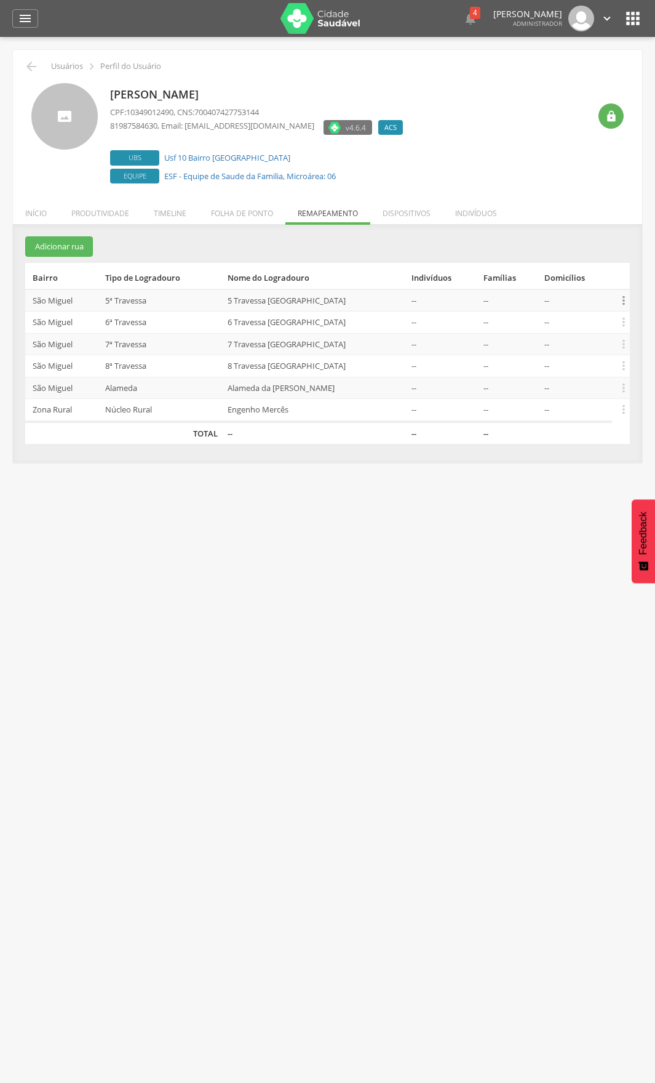
click at [619, 298] on icon "" at bounding box center [624, 301] width 14 height 14
click at [588, 282] on link "Desvincular ACS" at bounding box center [581, 280] width 97 height 15
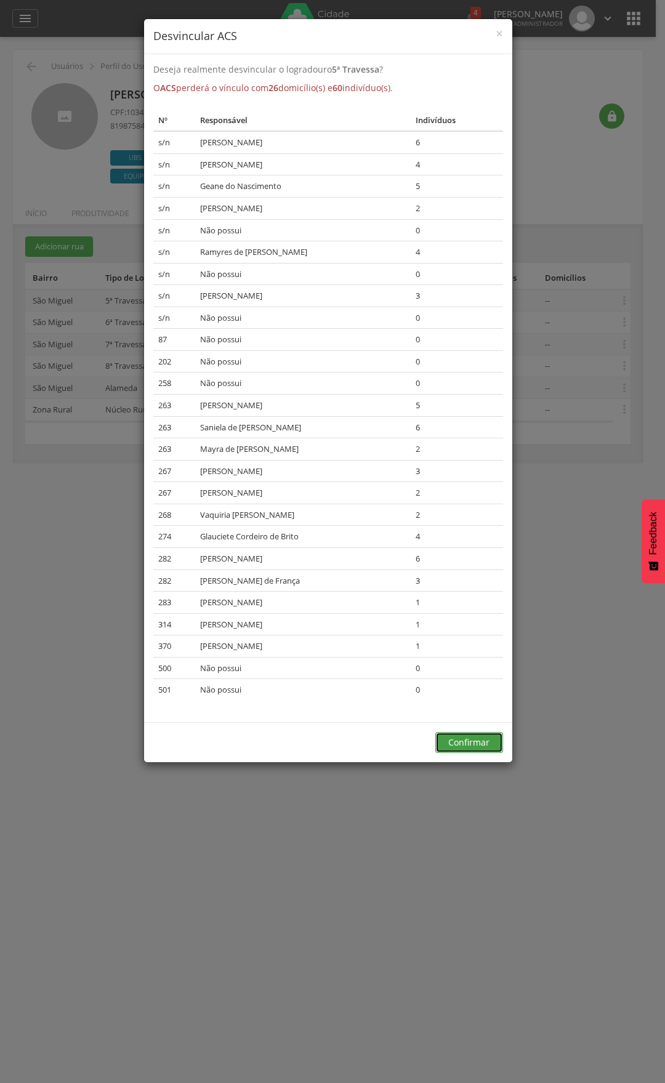
click at [486, 739] on button "Confirmar" at bounding box center [469, 742] width 68 height 21
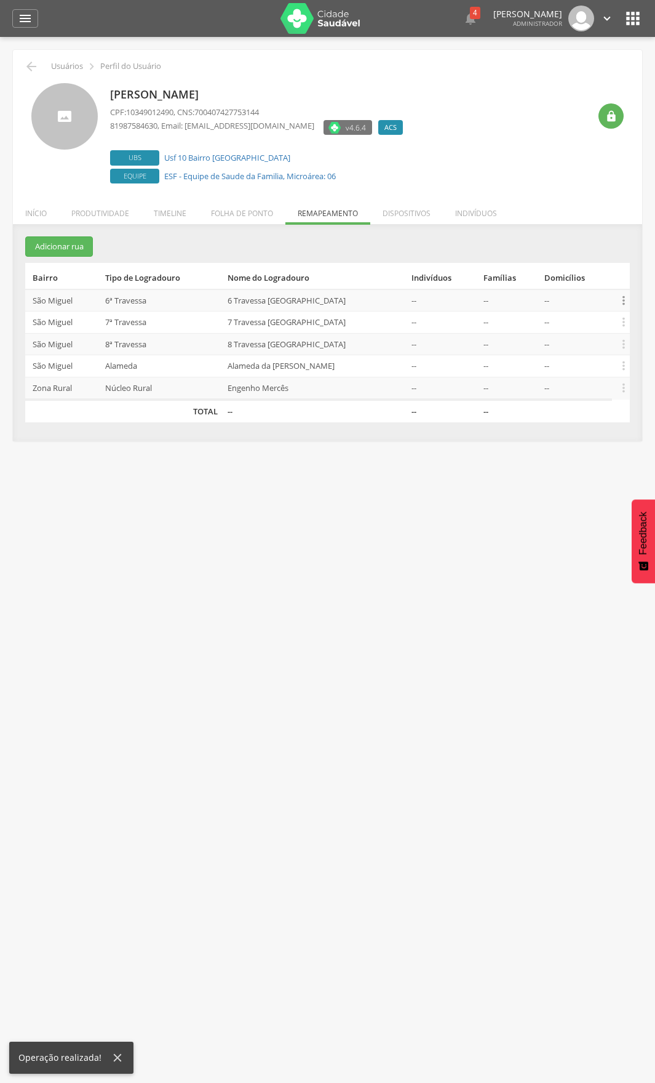
click at [623, 300] on icon "" at bounding box center [624, 301] width 14 height 14
click at [556, 274] on link "Desvincular ACS" at bounding box center [581, 280] width 97 height 15
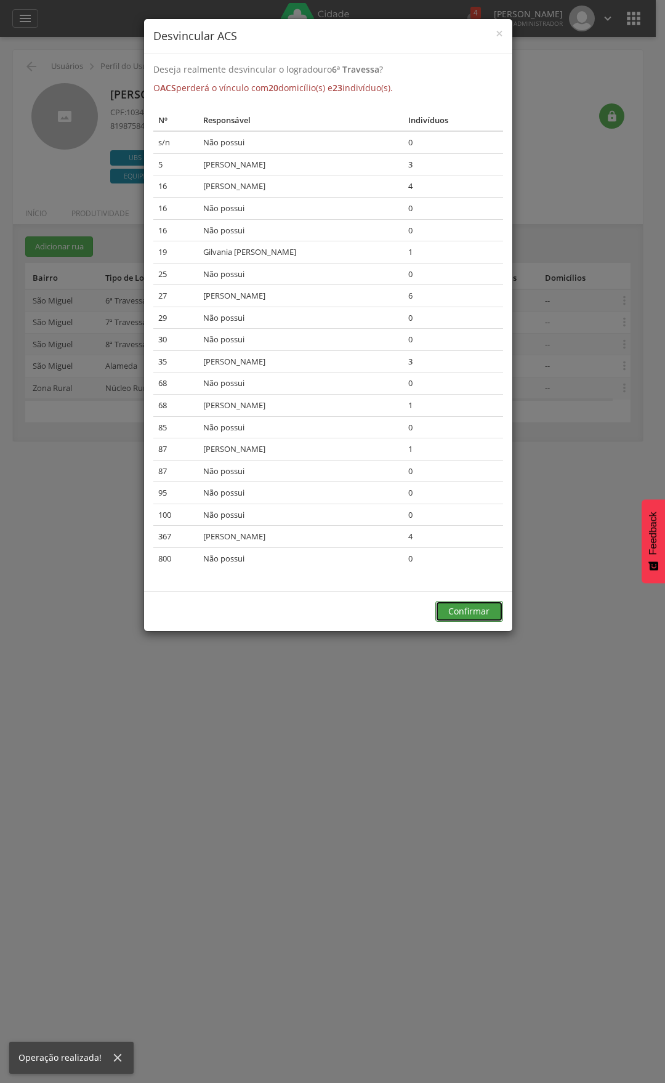
click at [486, 608] on button "Confirmar" at bounding box center [469, 611] width 68 height 21
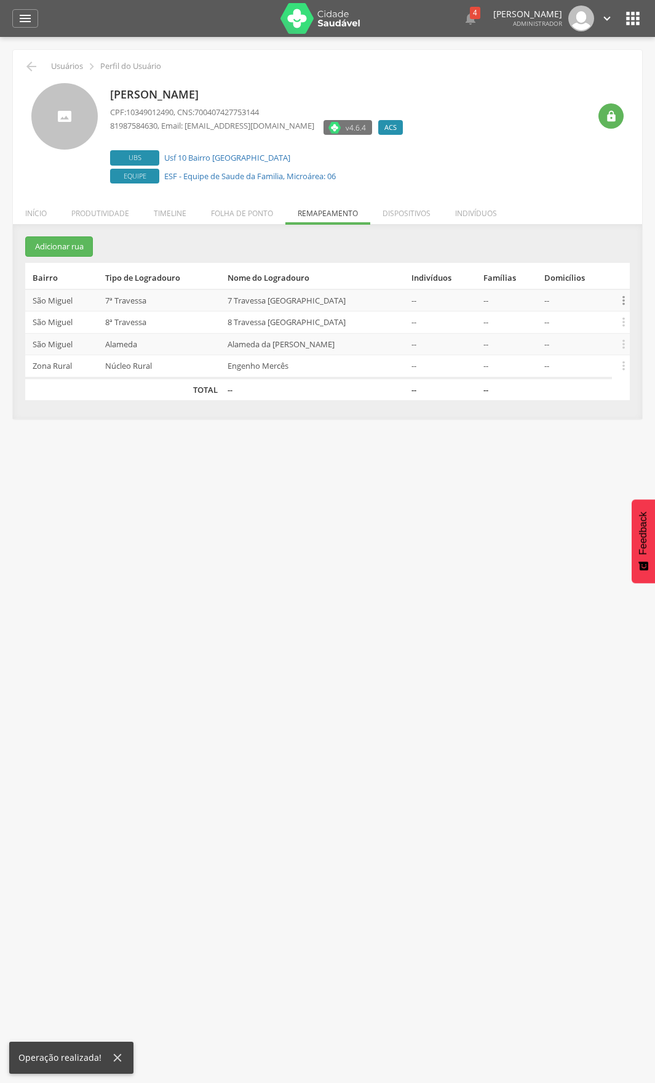
click at [621, 302] on icon "" at bounding box center [624, 301] width 14 height 14
click at [563, 285] on link "Desvincular ACS" at bounding box center [581, 280] width 97 height 15
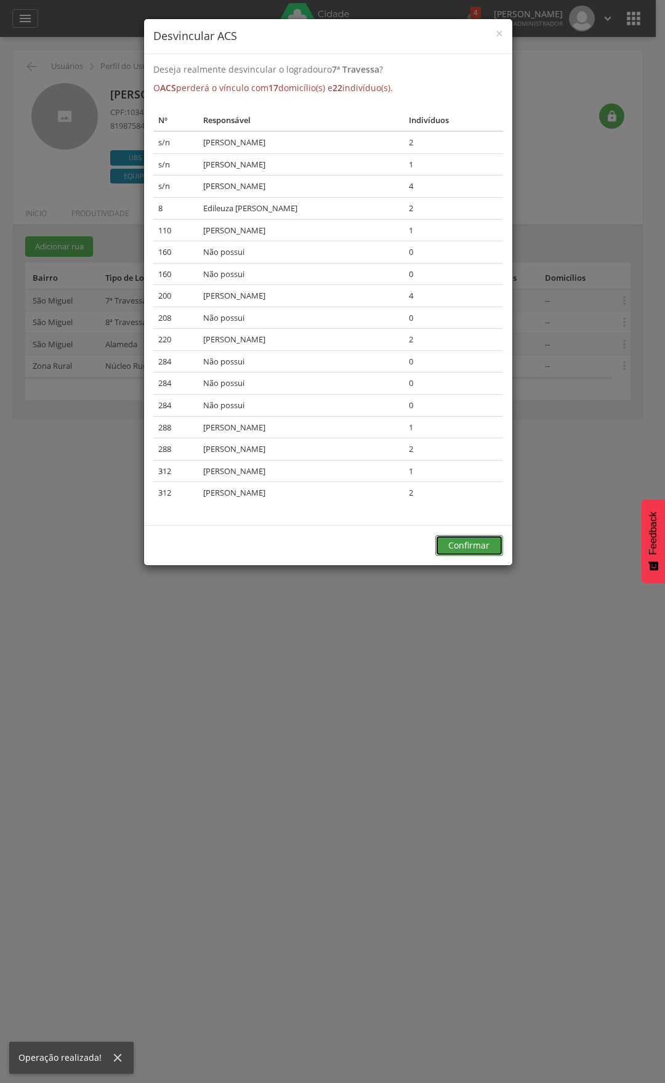
click at [446, 548] on button "Confirmar" at bounding box center [469, 545] width 68 height 21
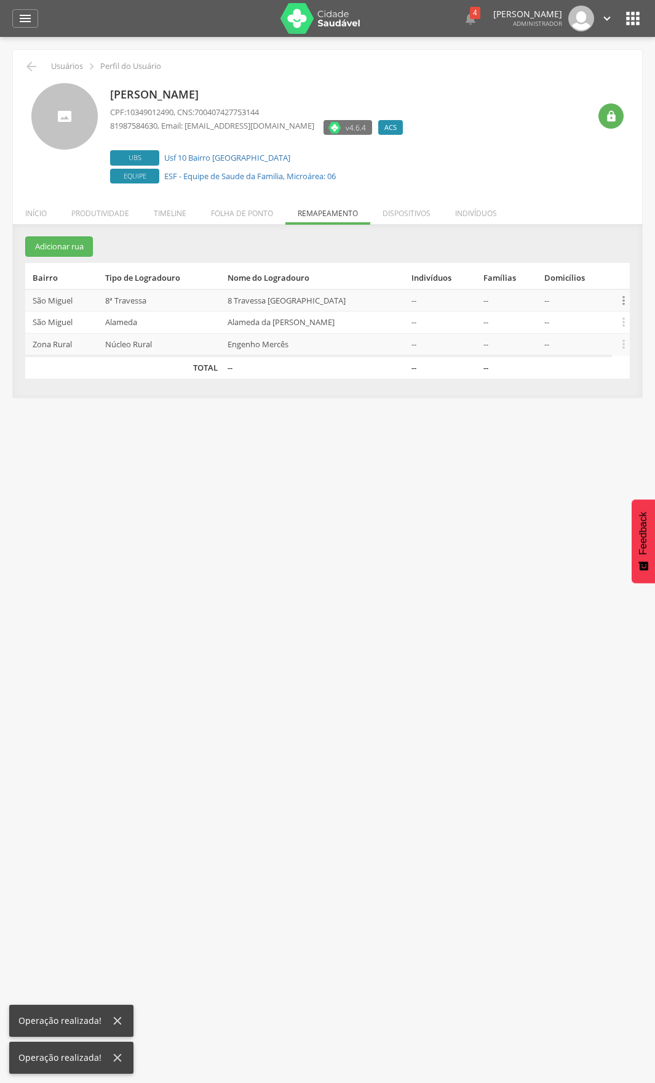
click at [626, 298] on icon "" at bounding box center [624, 301] width 14 height 14
click at [556, 281] on link "Desvincular ACS" at bounding box center [581, 280] width 97 height 15
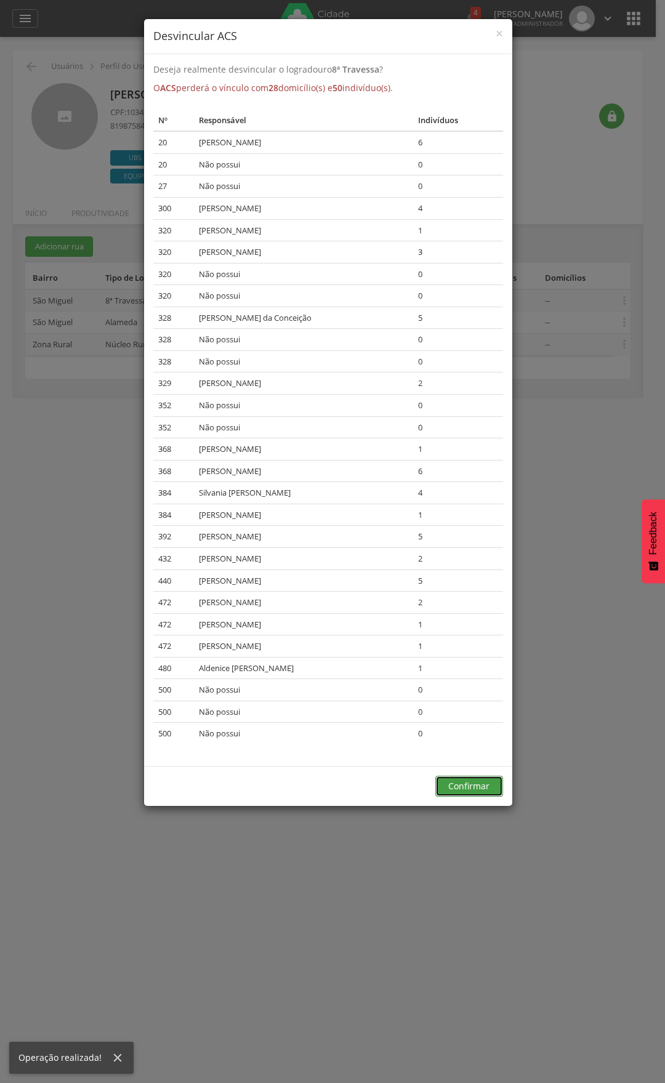
click at [476, 787] on button "Confirmar" at bounding box center [469, 785] width 68 height 21
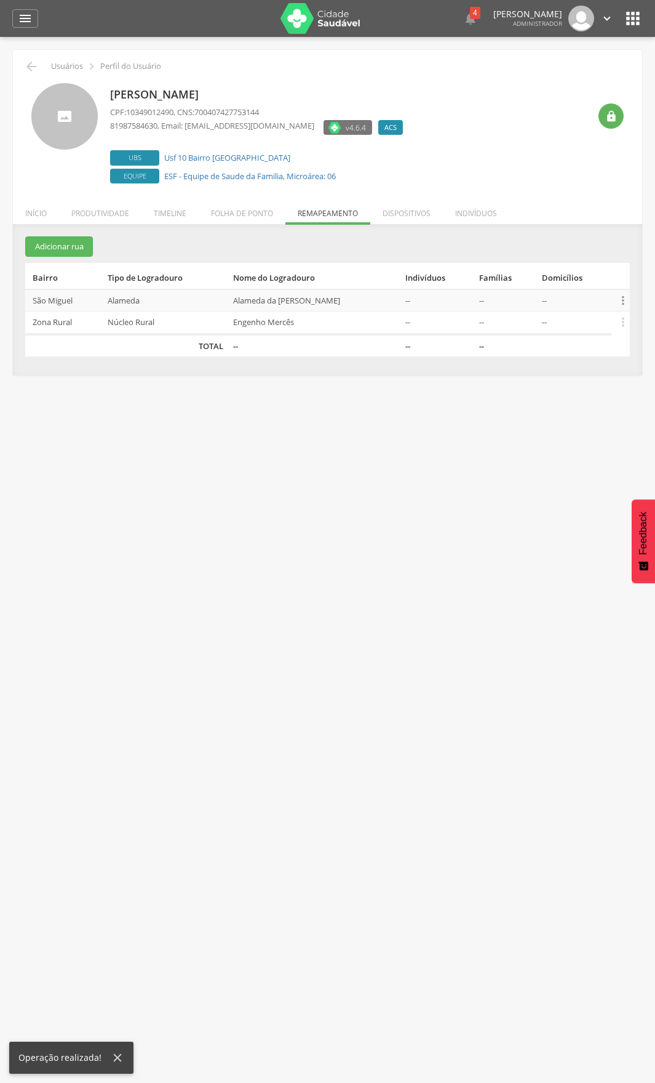
click at [623, 295] on icon "" at bounding box center [624, 301] width 14 height 14
click at [572, 282] on link "Desvincular ACS" at bounding box center [580, 280] width 97 height 15
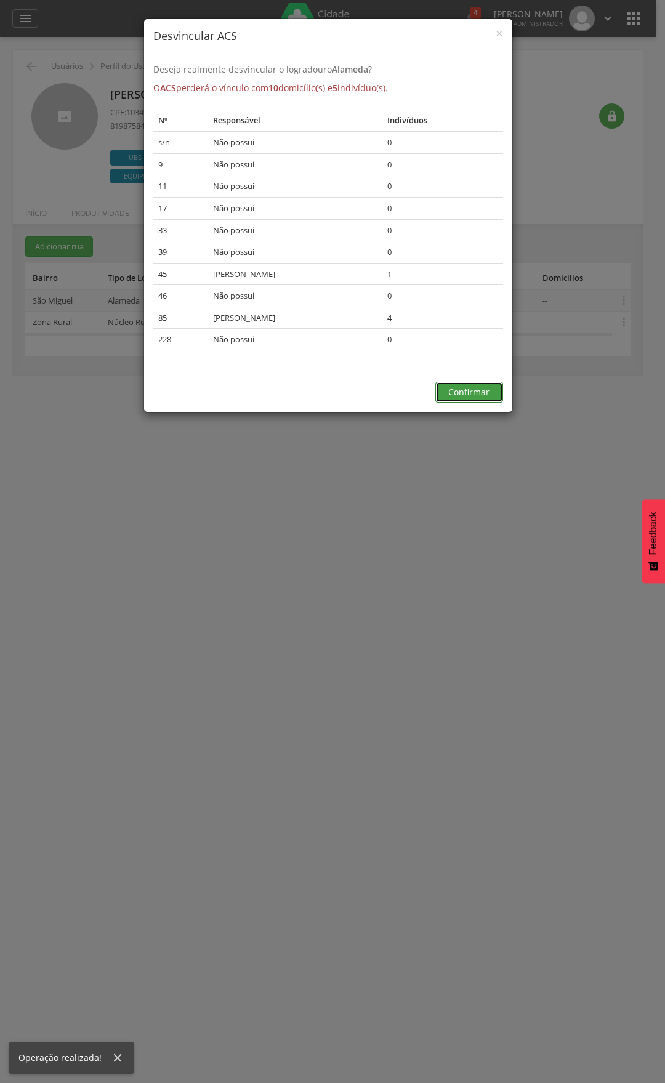
click at [472, 390] on button "Confirmar" at bounding box center [469, 392] width 68 height 21
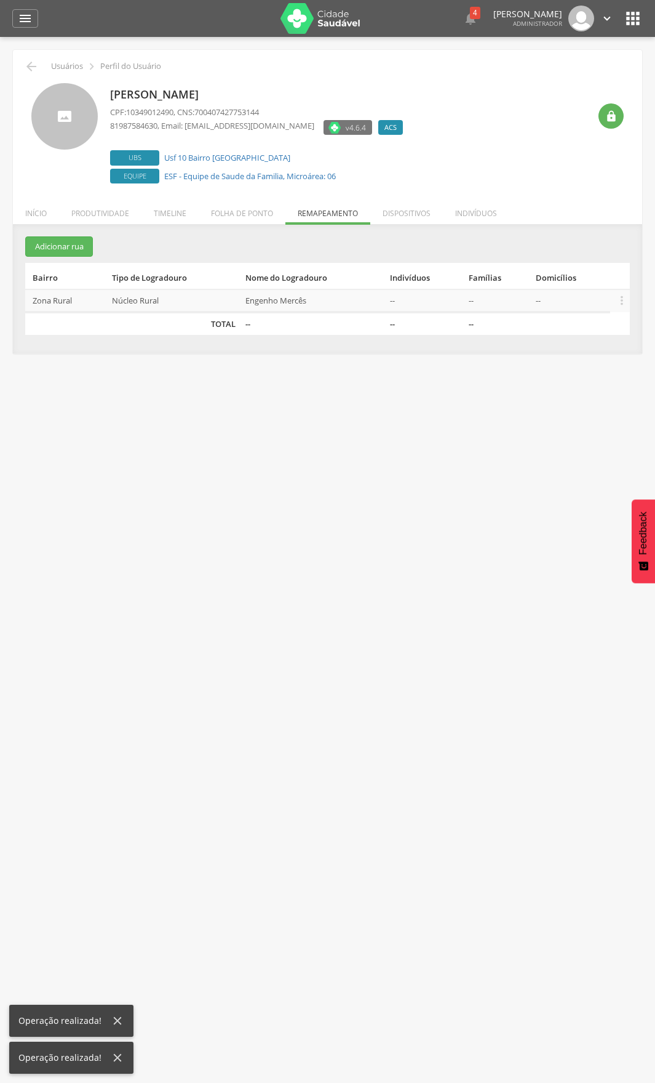
click at [343, 410] on div " Supervisão  Distritos  Ubs adicionar ubs  Coordenador: - Ipojuca / PE Inte…" at bounding box center [327, 578] width 655 height 1083
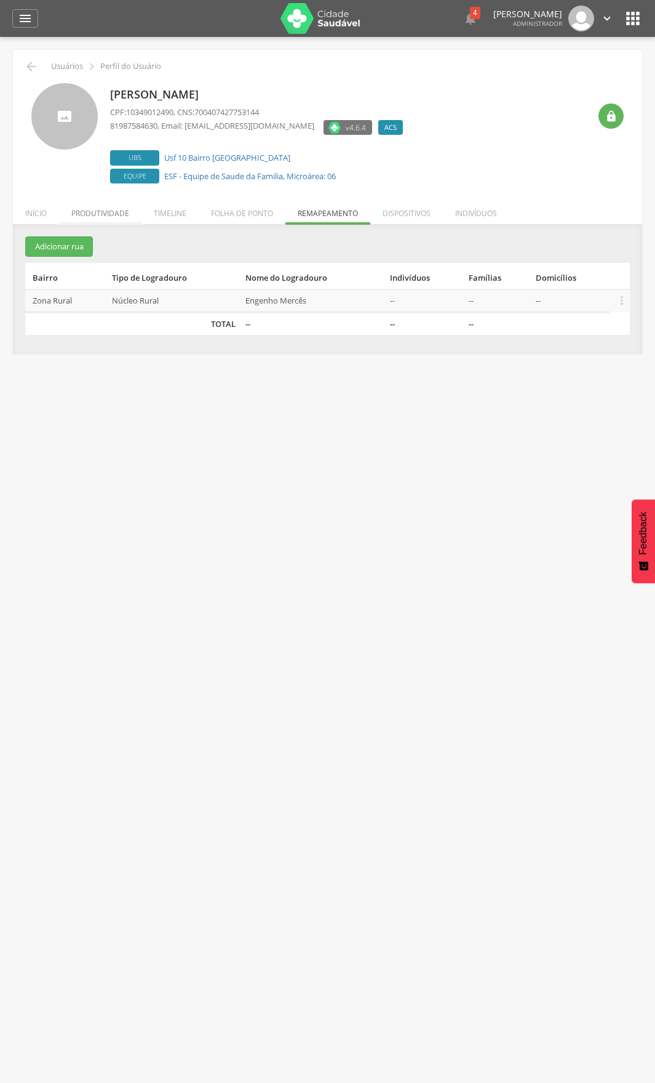
click at [102, 211] on li "Produtividade" at bounding box center [100, 210] width 82 height 29
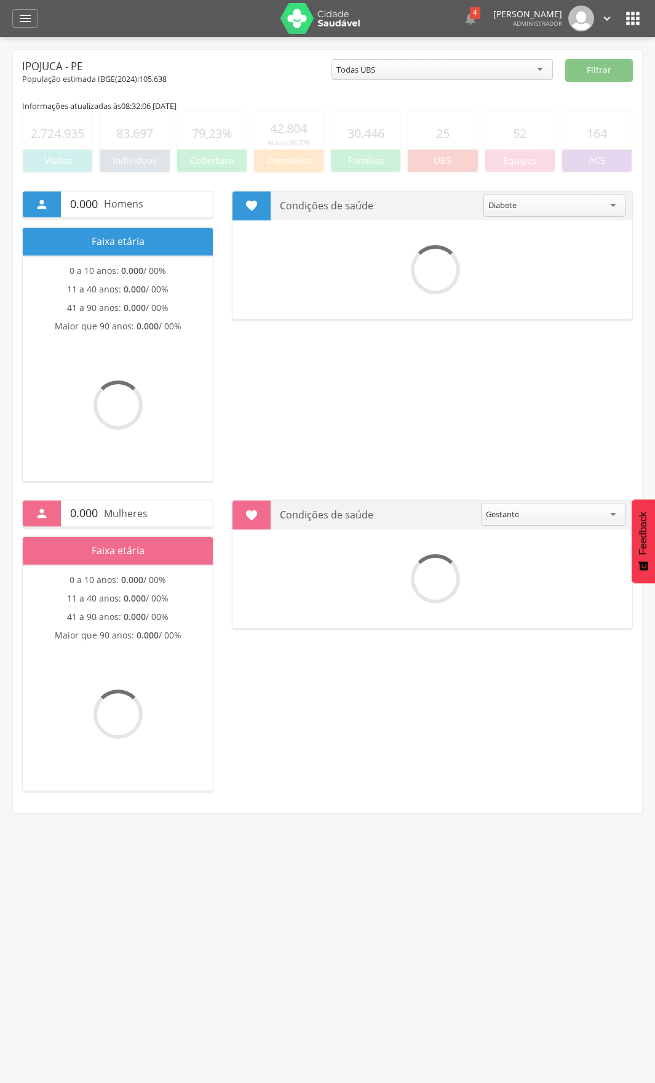
click at [636, 22] on icon "" at bounding box center [633, 19] width 20 height 20
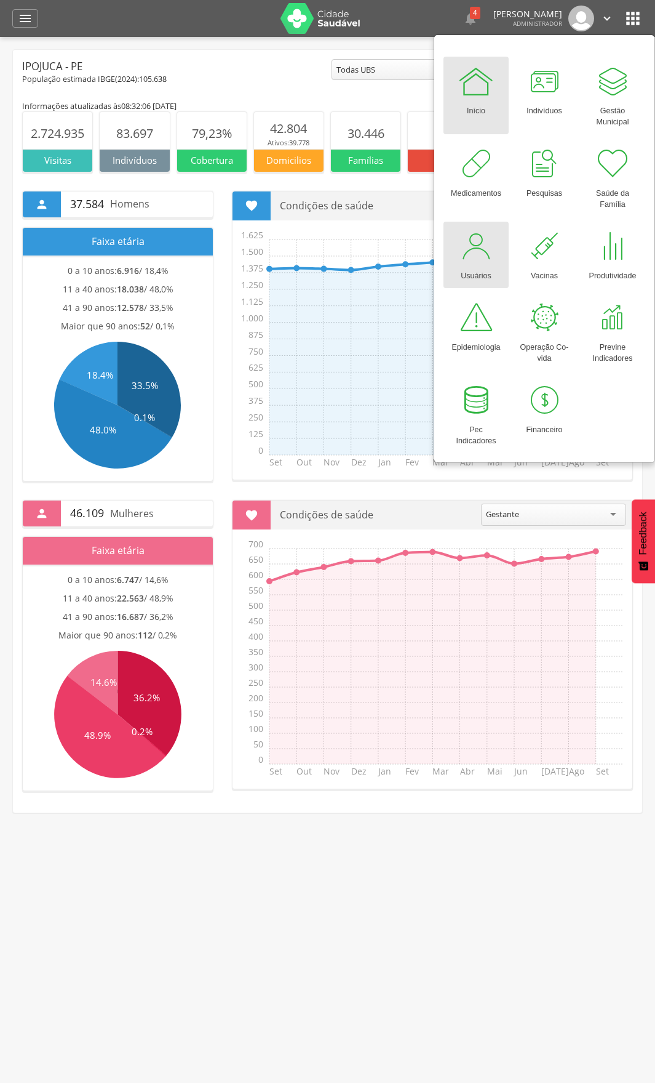
click at [483, 255] on div at bounding box center [476, 246] width 37 height 37
